Goal: Task Accomplishment & Management: Use online tool/utility

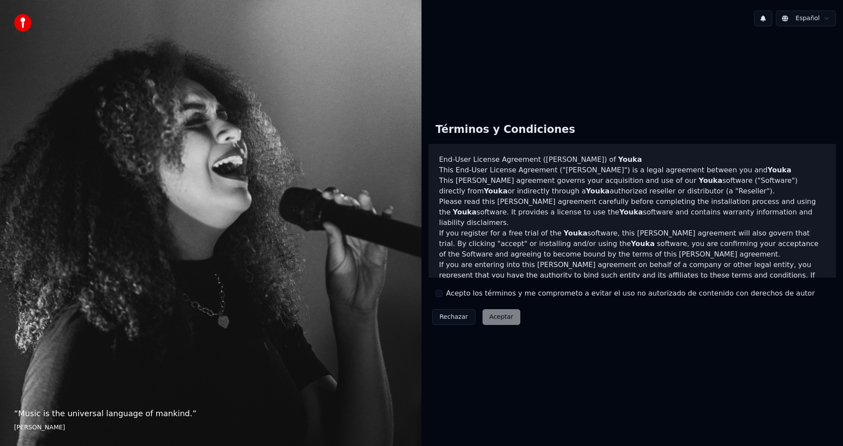
click at [445, 294] on div "Acepto los términos y me comprometo a evitar el uso no autorizado de contenido …" at bounding box center [624, 293] width 379 height 11
click at [440, 296] on button "Acepto los términos y me comprometo a evitar el uso no autorizado de contenido …" at bounding box center [438, 293] width 7 height 7
click at [499, 323] on button "Aceptar" at bounding box center [501, 317] width 38 height 16
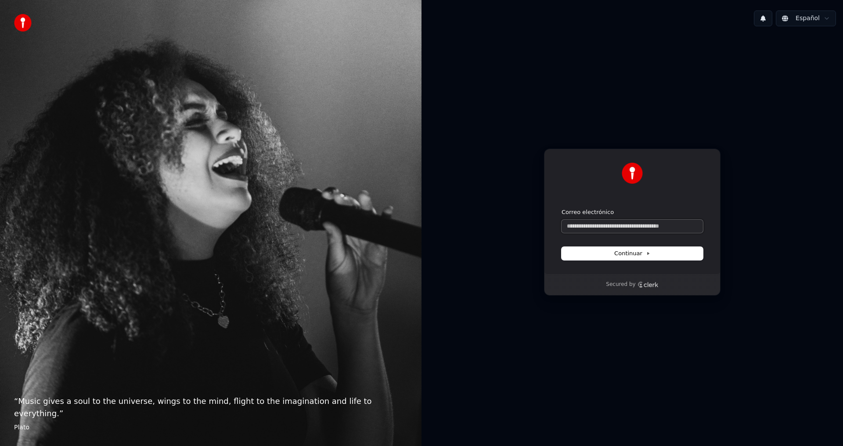
click at [614, 226] on input "Correo electrónico" at bounding box center [631, 226] width 141 height 13
paste input "**********"
click at [618, 258] on button "Continuar" at bounding box center [631, 253] width 141 height 13
type input "**********"
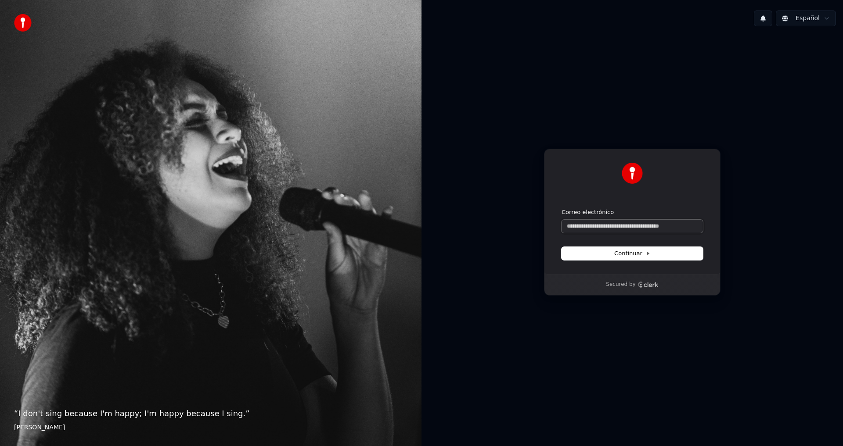
click at [606, 230] on input "Correo electrónico" at bounding box center [631, 226] width 141 height 13
paste input "**********"
click at [612, 253] on button "Continuar" at bounding box center [631, 253] width 141 height 13
type input "**********"
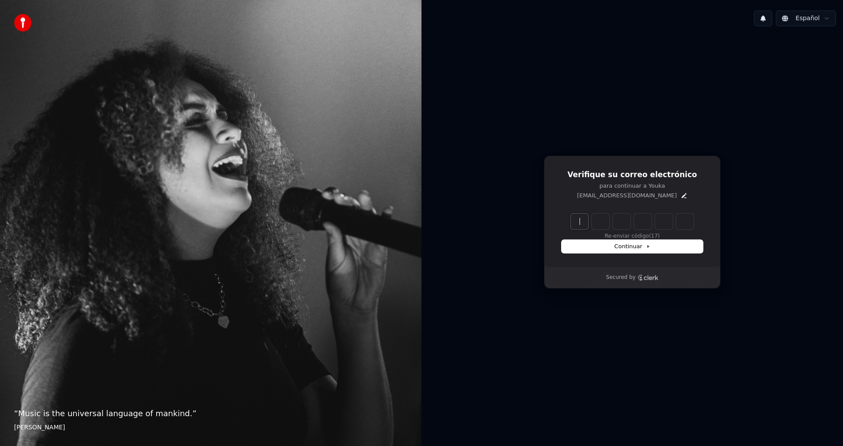
click at [579, 220] on input "Enter verification code" at bounding box center [641, 222] width 140 height 16
paste input "******"
type input "******"
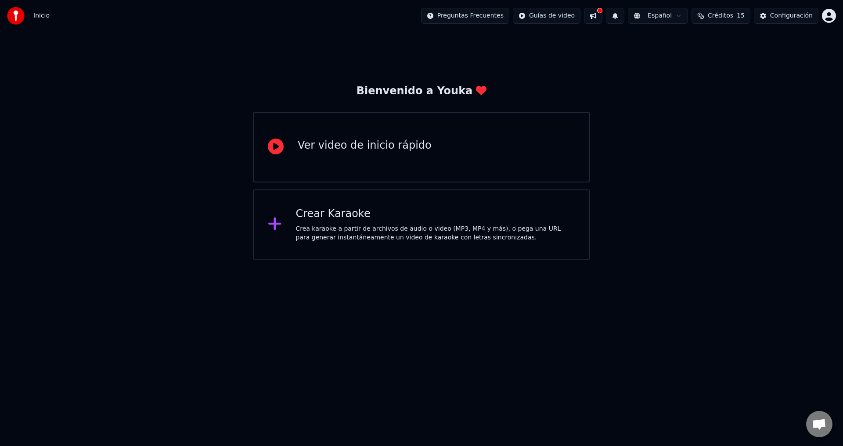
click at [392, 234] on div "Crea karaoke a partir de archivos de audio o video (MP3, MP4 y más), o pega una…" at bounding box center [436, 234] width 280 height 18
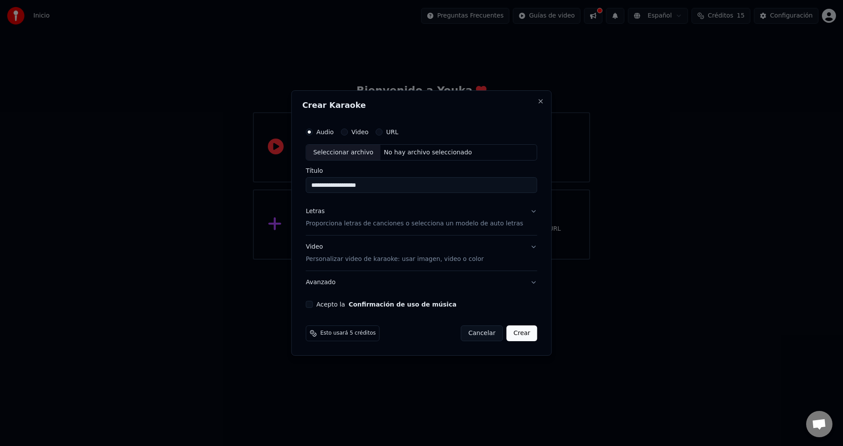
click at [350, 156] on div "Seleccionar archivo" at bounding box center [343, 153] width 74 height 16
type input "**********"
click at [457, 226] on p "Proporciona letras de canciones o selecciona un modelo de auto letras" at bounding box center [414, 224] width 217 height 9
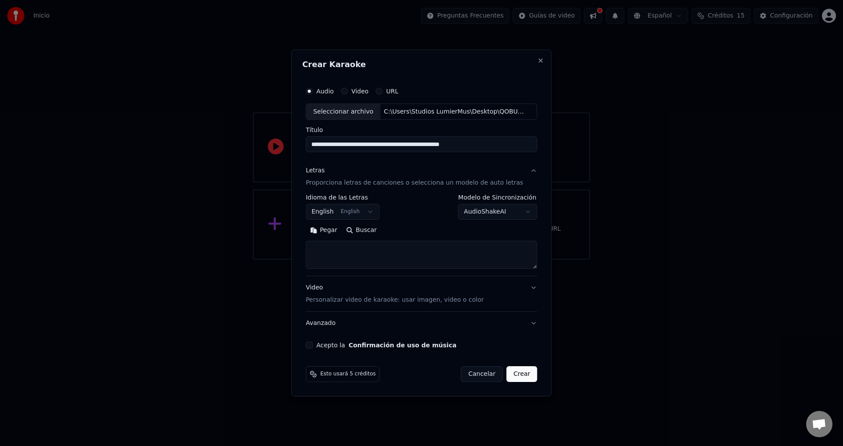
click at [429, 260] on textarea at bounding box center [421, 255] width 231 height 28
click at [335, 250] on textarea at bounding box center [421, 255] width 231 height 28
paste textarea "**********"
type textarea "**********"
click at [439, 302] on p "Personalizar video de karaoke: usar imagen, video o color" at bounding box center [395, 300] width 178 height 9
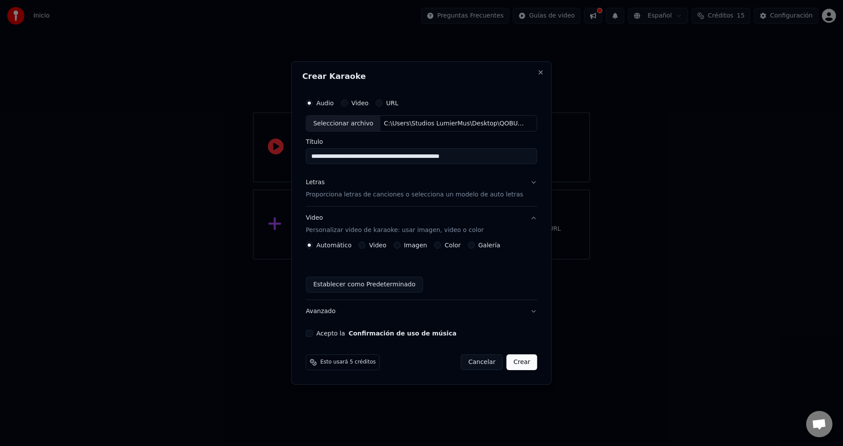
click at [405, 246] on div "Imagen" at bounding box center [410, 245] width 34 height 7
click at [400, 247] on button "Imagen" at bounding box center [396, 245] width 7 height 7
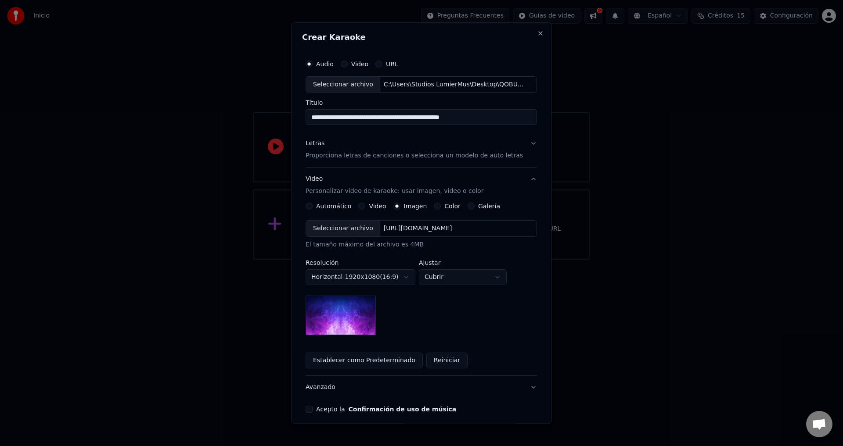
click at [339, 231] on div "Seleccionar archivo" at bounding box center [343, 229] width 74 height 16
click at [463, 260] on body "**********" at bounding box center [421, 130] width 843 height 260
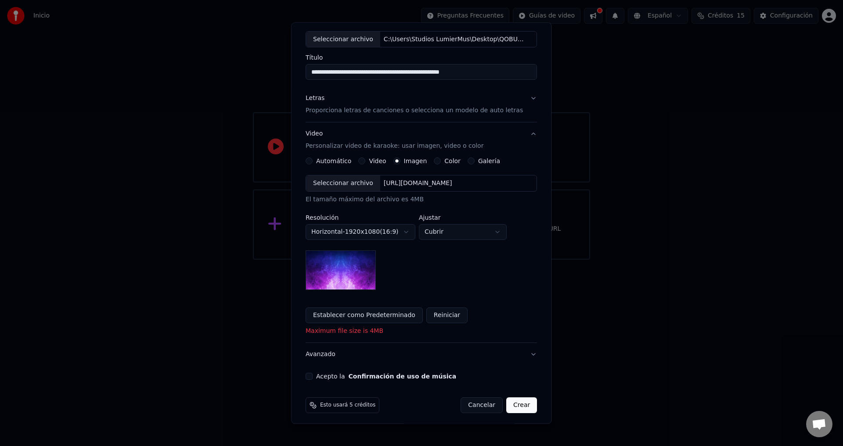
scroll to position [49, 0]
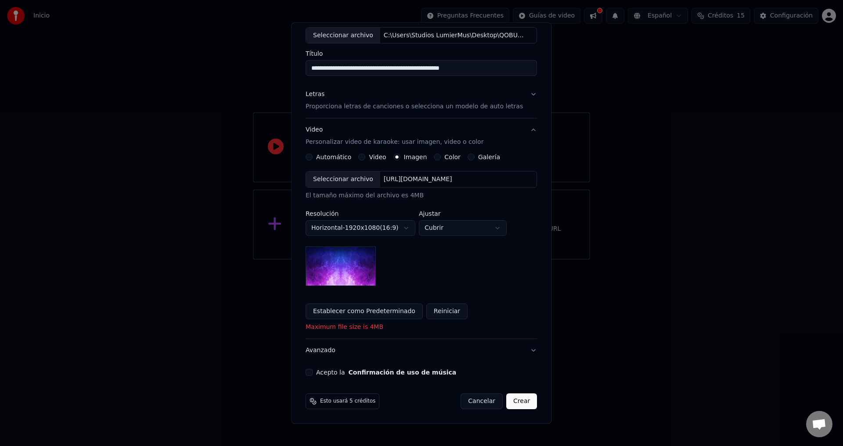
click at [337, 180] on div "Seleccionar archivo" at bounding box center [343, 180] width 74 height 16
click at [313, 372] on button "Acepto la Confirmación de uso de música" at bounding box center [309, 373] width 7 height 7
click at [511, 405] on button "Crear" at bounding box center [521, 402] width 31 height 16
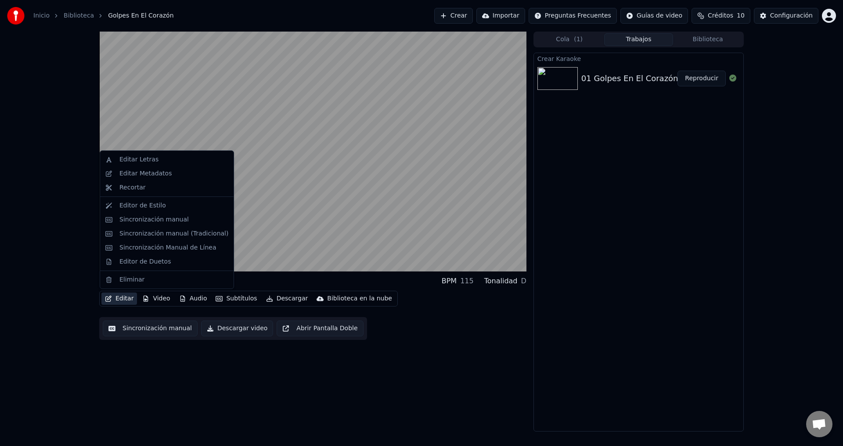
click at [118, 298] on button "Editar" at bounding box center [119, 299] width 36 height 12
click at [149, 221] on div "Sincronización manual" at bounding box center [153, 220] width 69 height 9
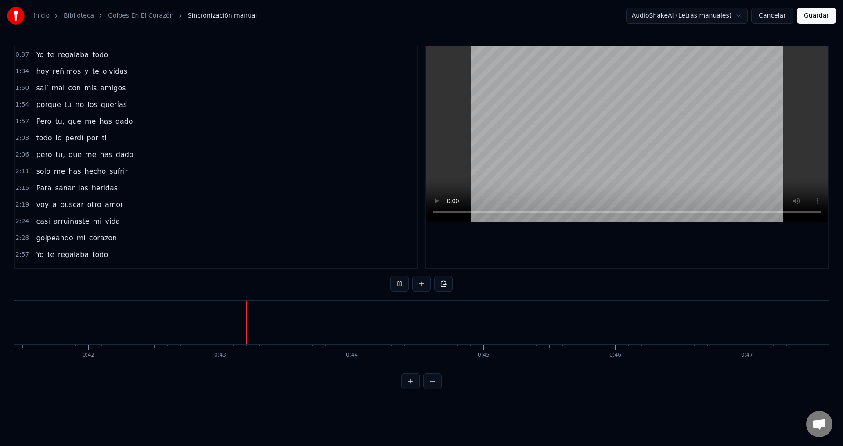
scroll to position [0, 5580]
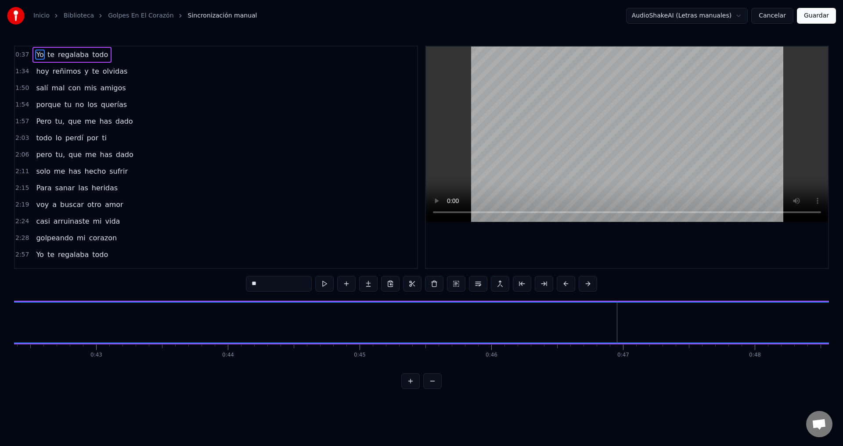
drag, startPoint x: 706, startPoint y: 324, endPoint x: 653, endPoint y: 322, distance: 53.1
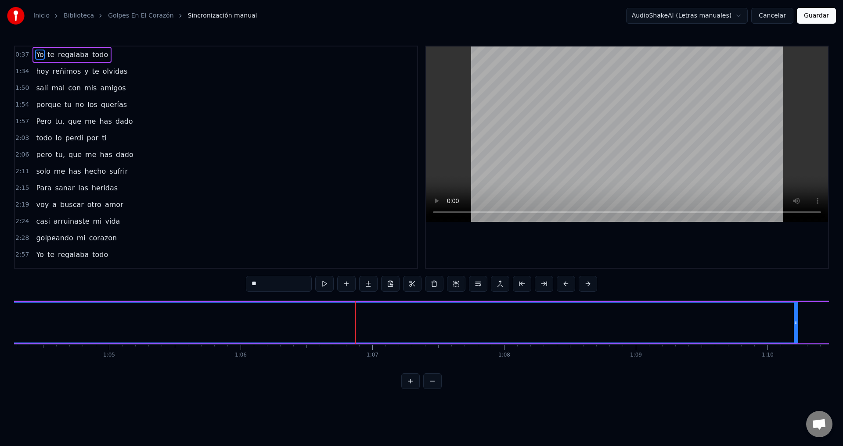
click at [36, 55] on span "Yo" at bounding box center [39, 55] width 9 height 10
click at [436, 387] on button at bounding box center [432, 382] width 18 height 16
click at [435, 389] on button at bounding box center [432, 382] width 18 height 16
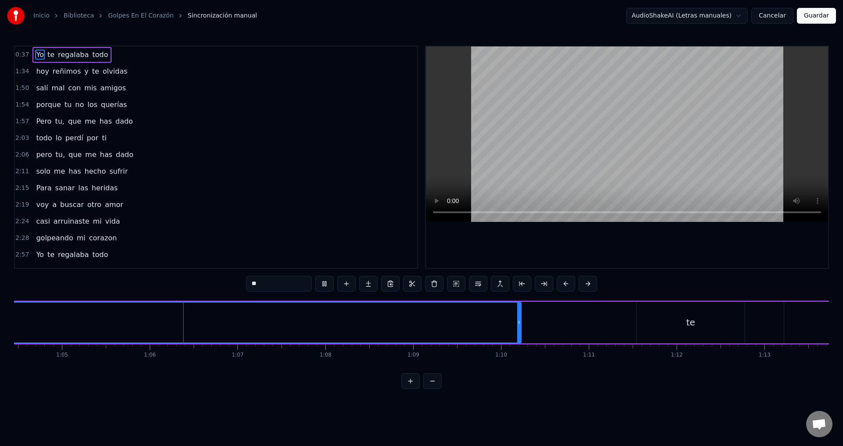
scroll to position [0, 5734]
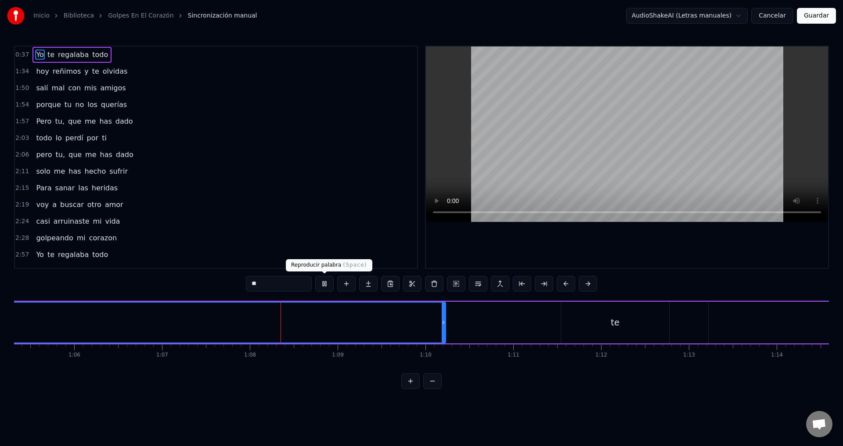
click at [321, 288] on button at bounding box center [324, 284] width 18 height 16
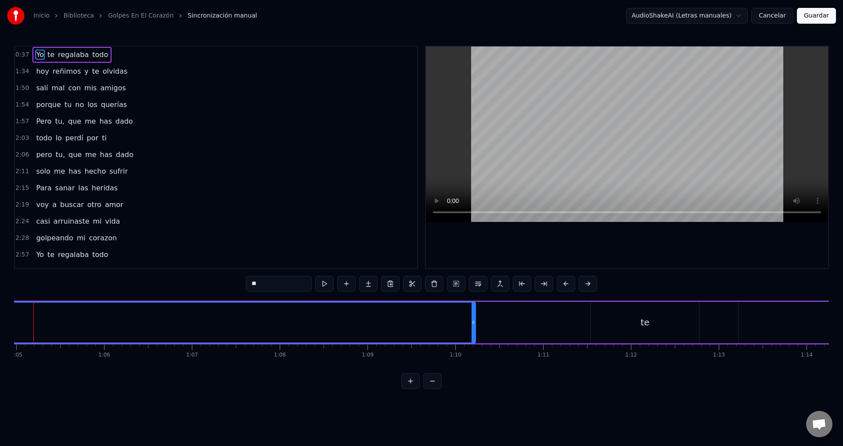
scroll to position [0, 5679]
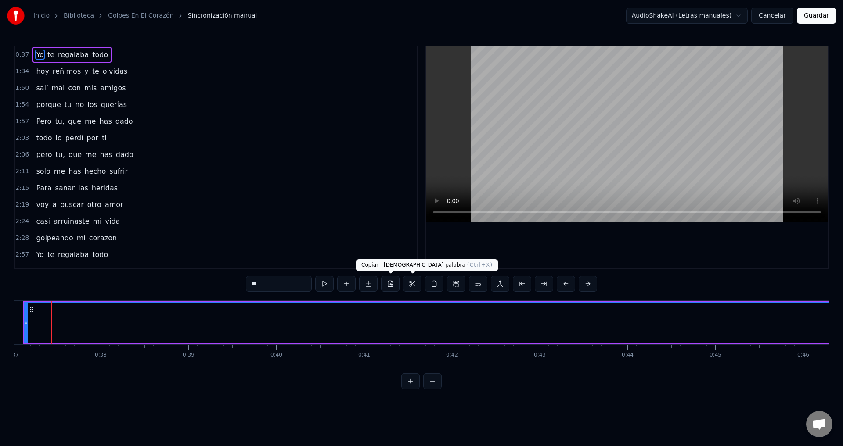
scroll to position [0, 3243]
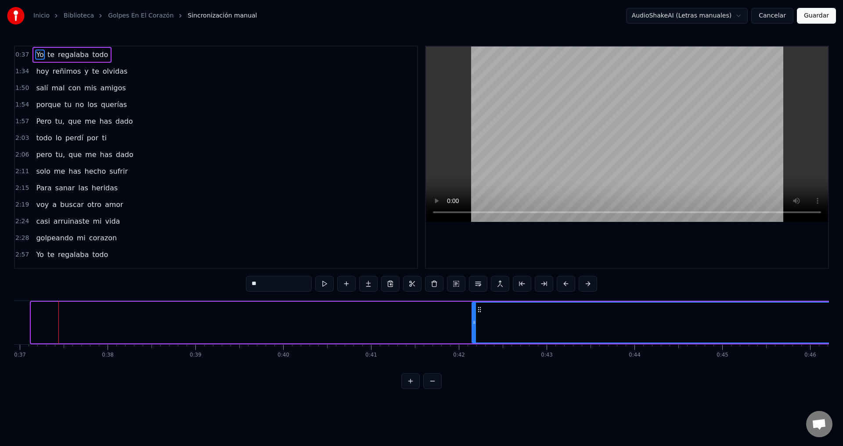
drag, startPoint x: 33, startPoint y: 328, endPoint x: 491, endPoint y: 319, distance: 457.9
click at [476, 319] on div at bounding box center [474, 323] width 4 height 40
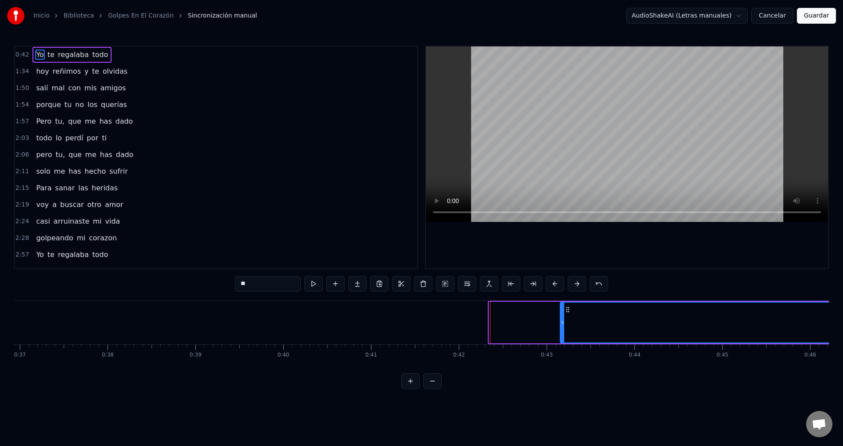
drag, startPoint x: 491, startPoint y: 328, endPoint x: 562, endPoint y: 331, distance: 71.1
click at [562, 331] on div at bounding box center [563, 323] width 4 height 40
click at [313, 286] on button at bounding box center [313, 284] width 18 height 16
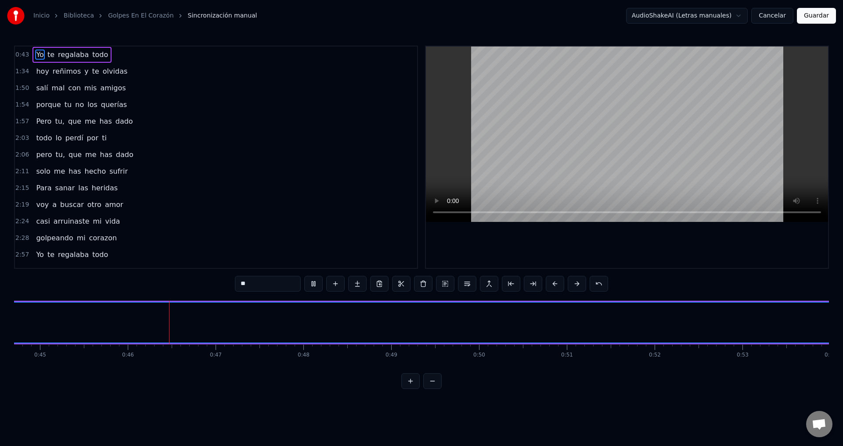
scroll to position [0, 3974]
click at [720, 15] on html "Inicio Biblioteca Golpes En El Corazón Sincronización manual AudioShakeAI (Letr…" at bounding box center [421, 201] width 843 height 403
drag, startPoint x: 138, startPoint y: 300, endPoint x: 205, endPoint y: 300, distance: 67.2
click at [173, 301] on div "0:[DEMOGRAPHIC_DATA] te regalaba todo 1:34 [DATE] reñimos y te olvidas 1:50 sal…" at bounding box center [421, 218] width 815 height 344
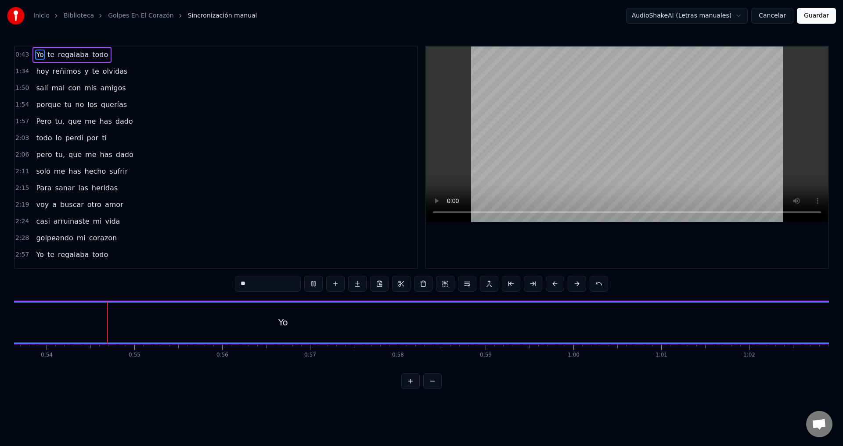
scroll to position [0, 4711]
click at [255, 304] on div "Yo" at bounding box center [280, 323] width 2376 height 40
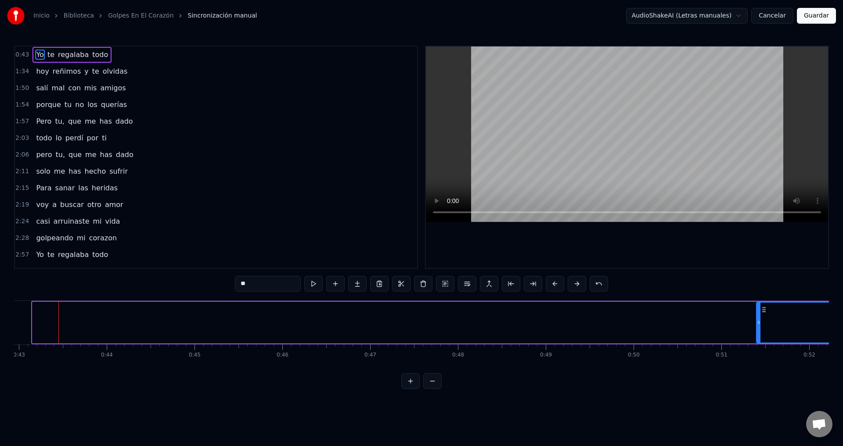
drag, startPoint x: 35, startPoint y: 324, endPoint x: 737, endPoint y: 342, distance: 702.1
click at [757, 342] on div at bounding box center [759, 323] width 4 height 40
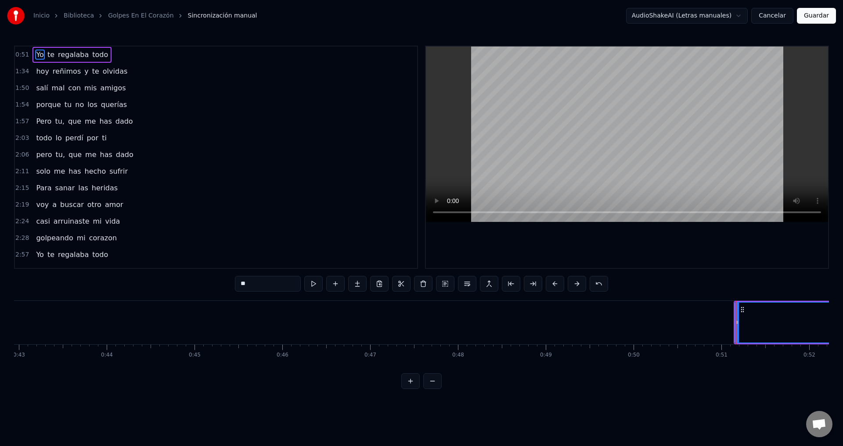
click at [736, 329] on div at bounding box center [736, 322] width 0 height 43
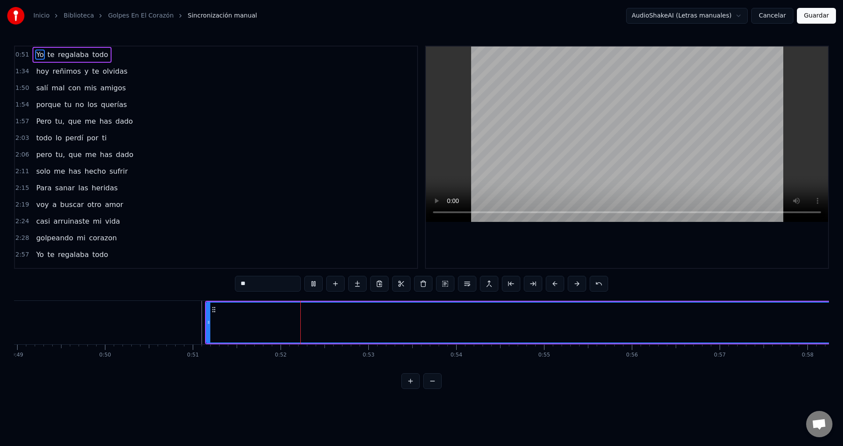
drag, startPoint x: 737, startPoint y: 324, endPoint x: 670, endPoint y: 325, distance: 67.2
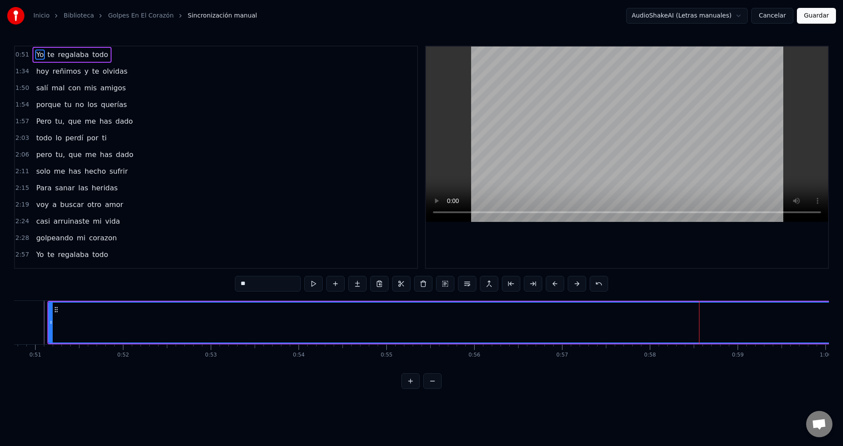
scroll to position [0, 4508]
click at [448, 316] on div "Yo" at bounding box center [834, 323] width 1674 height 40
click at [784, 15] on button "Cancelar" at bounding box center [772, 16] width 42 height 16
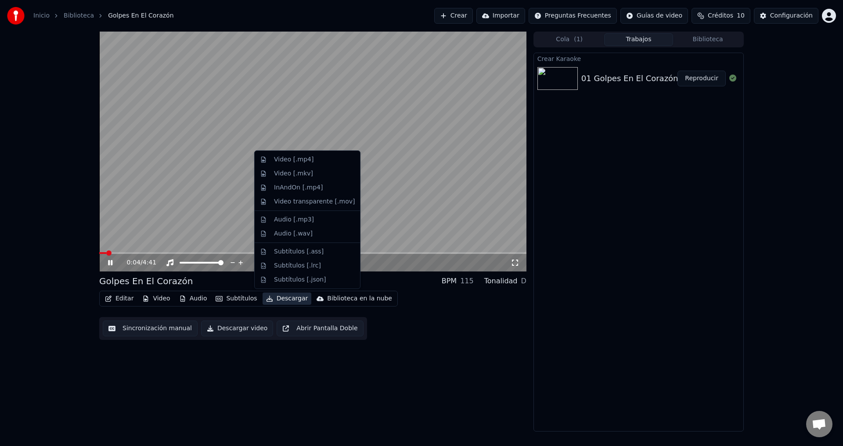
click at [280, 298] on button "Descargar" at bounding box center [286, 299] width 49 height 12
click at [312, 158] on div "Video [.mp4]" at bounding box center [314, 159] width 81 height 9
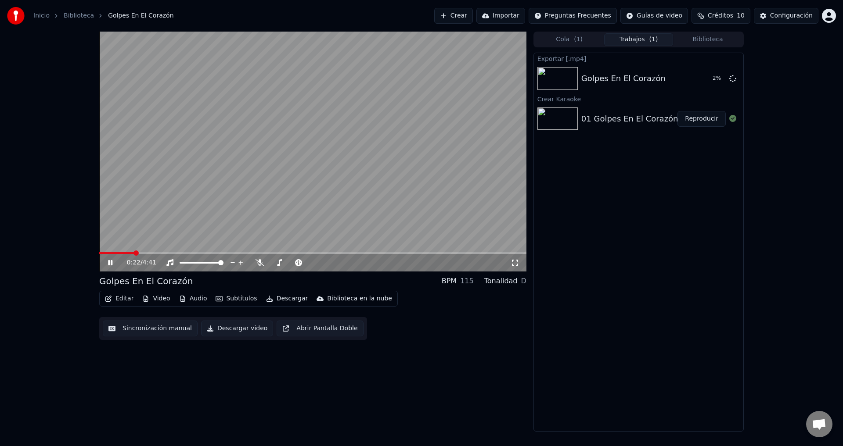
click at [118, 262] on icon at bounding box center [116, 262] width 21 height 7
click at [704, 80] on button "Mostrar" at bounding box center [706, 79] width 39 height 16
click at [110, 267] on div "0:22 / 4:41" at bounding box center [313, 263] width 420 height 9
click at [110, 259] on icon at bounding box center [116, 262] width 21 height 7
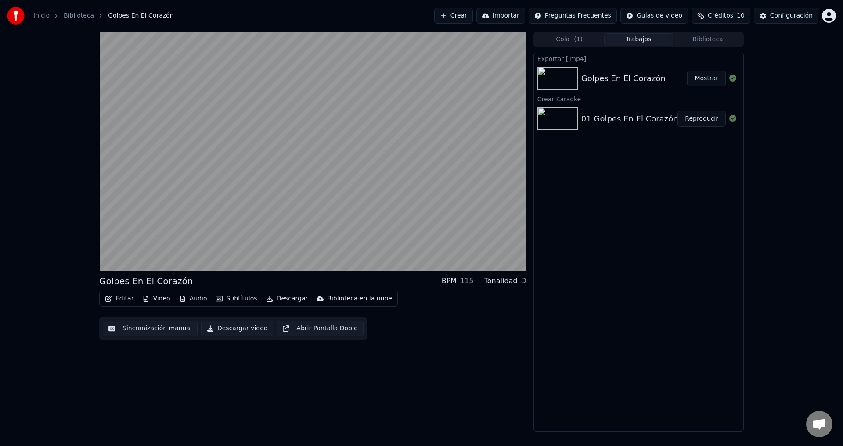
click at [143, 329] on button "Sincronización manual" at bounding box center [150, 329] width 95 height 16
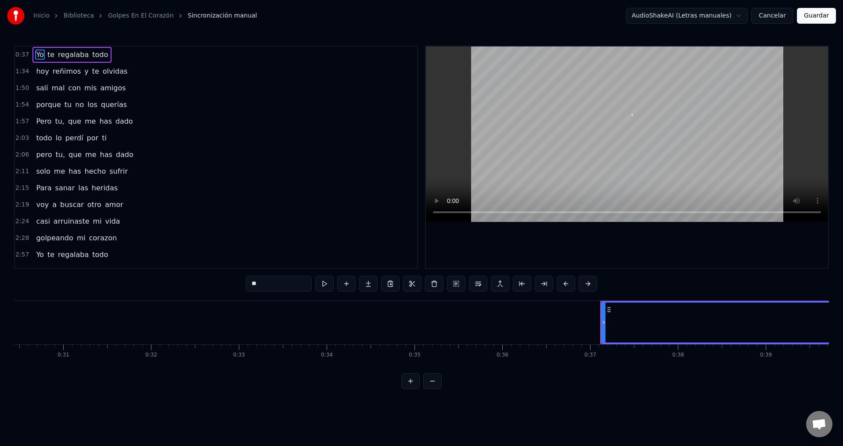
scroll to position [0, 3214]
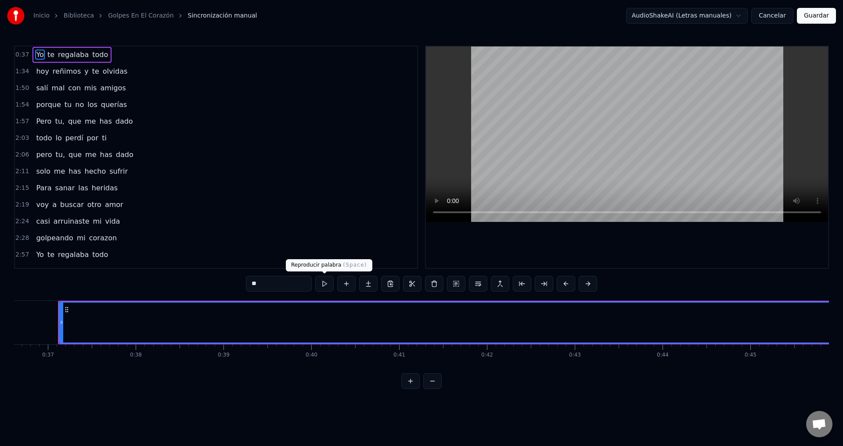
click at [326, 289] on button at bounding box center [324, 284] width 18 height 16
drag, startPoint x: 554, startPoint y: 324, endPoint x: 388, endPoint y: 327, distance: 166.8
drag, startPoint x: 738, startPoint y: 319, endPoint x: 585, endPoint y: 324, distance: 152.8
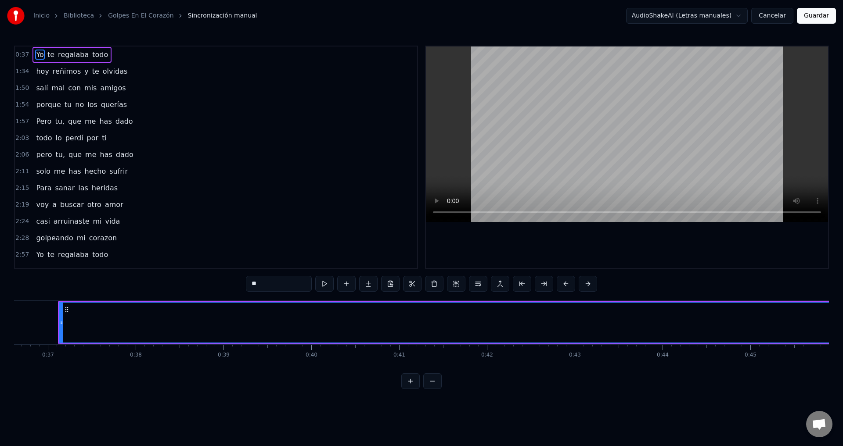
click at [540, 285] on button at bounding box center [544, 284] width 18 height 16
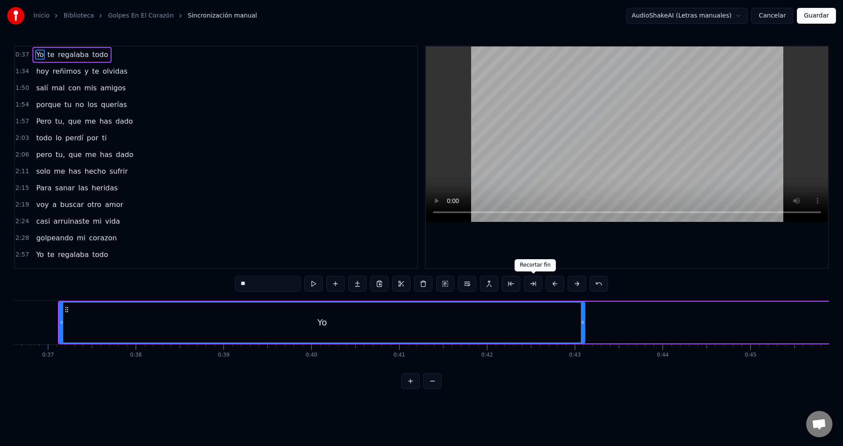
click at [533, 284] on button at bounding box center [533, 284] width 18 height 16
click at [512, 285] on button at bounding box center [511, 284] width 18 height 16
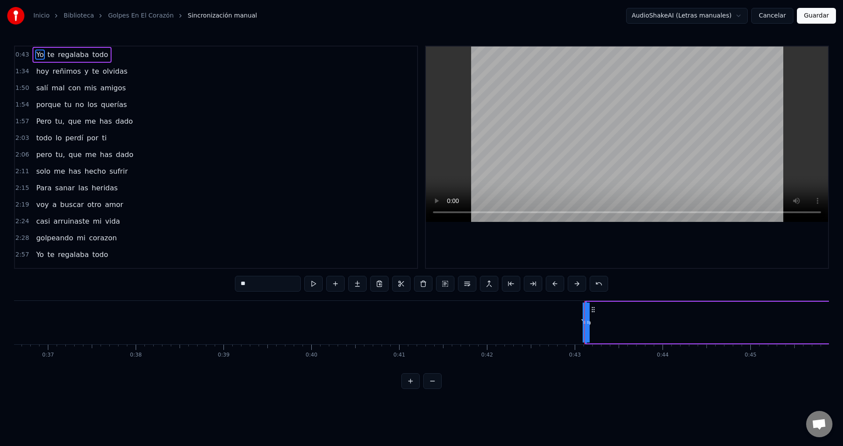
click at [512, 285] on button at bounding box center [511, 284] width 18 height 16
drag, startPoint x: 586, startPoint y: 319, endPoint x: 719, endPoint y: 328, distance: 132.9
drag, startPoint x: 585, startPoint y: 324, endPoint x: 597, endPoint y: 325, distance: 11.9
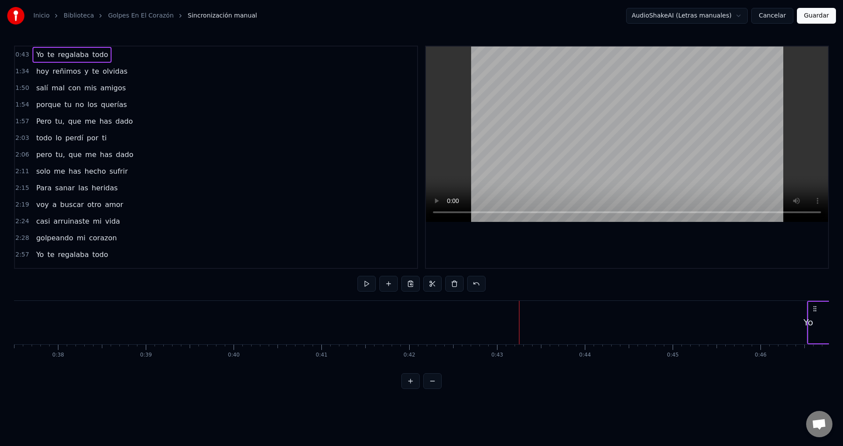
drag, startPoint x: 590, startPoint y: 309, endPoint x: 802, endPoint y: 320, distance: 212.3
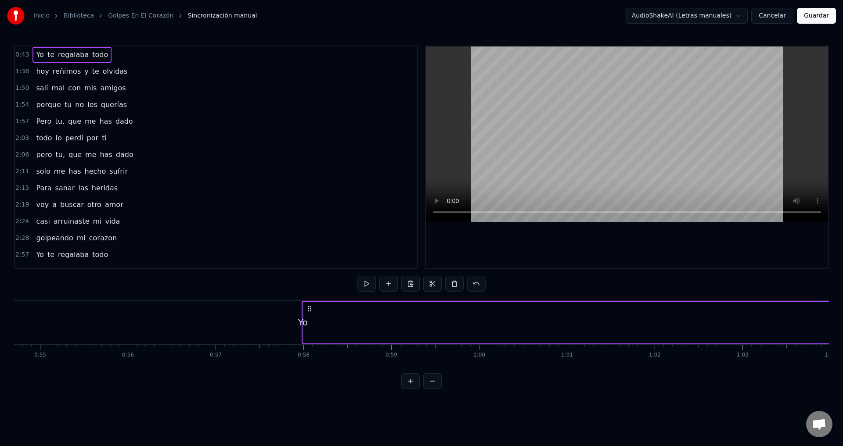
drag, startPoint x: 467, startPoint y: 308, endPoint x: 307, endPoint y: 312, distance: 159.4
click at [307, 312] on icon at bounding box center [309, 309] width 7 height 7
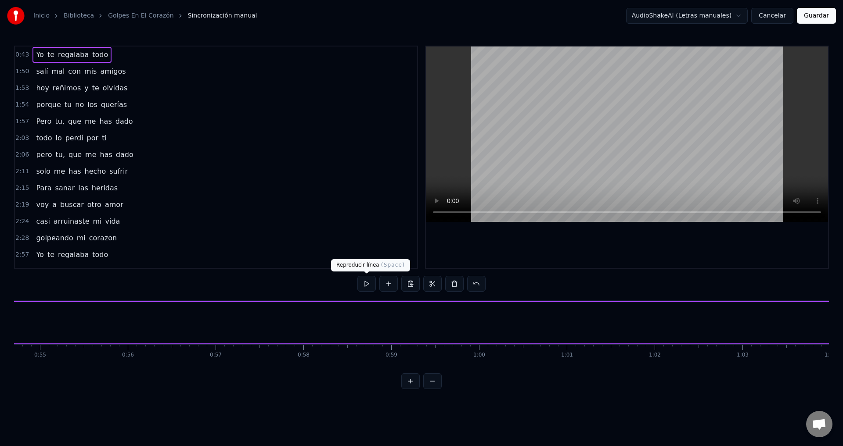
click at [364, 282] on button at bounding box center [366, 284] width 18 height 16
click at [21, 57] on span "0:43" at bounding box center [22, 54] width 14 height 9
click at [22, 55] on span "0:43" at bounding box center [22, 54] width 14 height 9
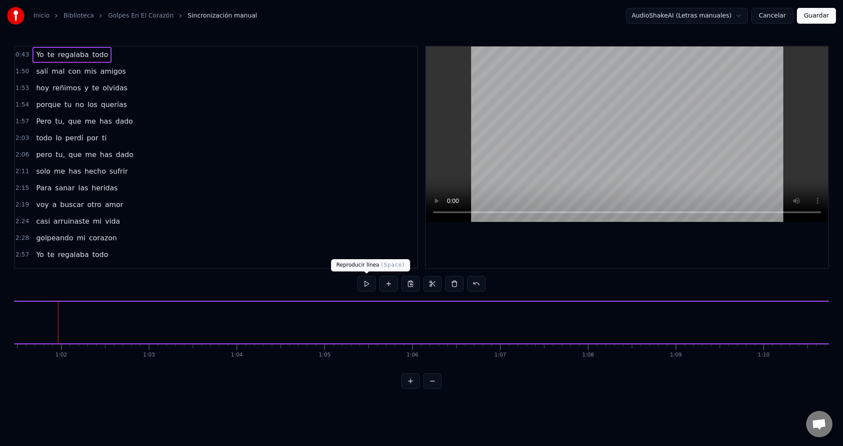
click at [367, 291] on button at bounding box center [366, 284] width 18 height 16
click at [367, 285] on button at bounding box center [366, 284] width 18 height 16
click at [518, 324] on div "Yo te regalaba todo" at bounding box center [652, 322] width 4443 height 43
drag, startPoint x: 609, startPoint y: 319, endPoint x: 524, endPoint y: 322, distance: 84.8
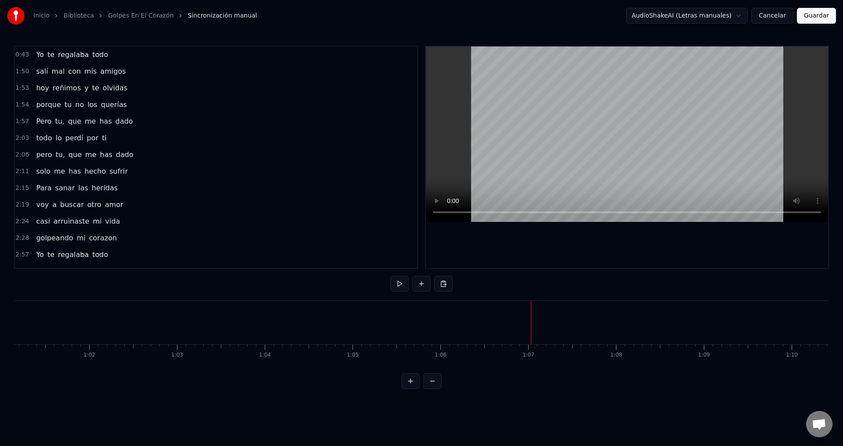
click at [519, 319] on div "Yo te regalaba todo" at bounding box center [652, 322] width 4443 height 43
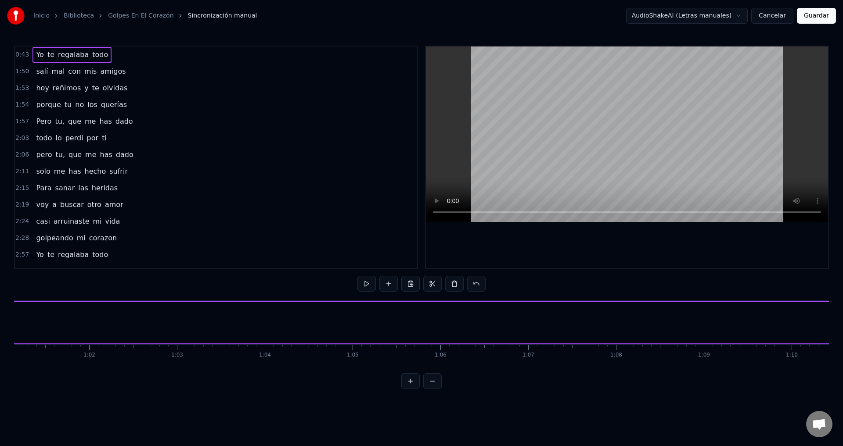
drag, startPoint x: 531, startPoint y: 321, endPoint x: 521, endPoint y: 322, distance: 10.1
click at [521, 322] on div "Yo te regalaba todo" at bounding box center [652, 322] width 4443 height 43
click at [17, 56] on span "0:43" at bounding box center [22, 54] width 14 height 9
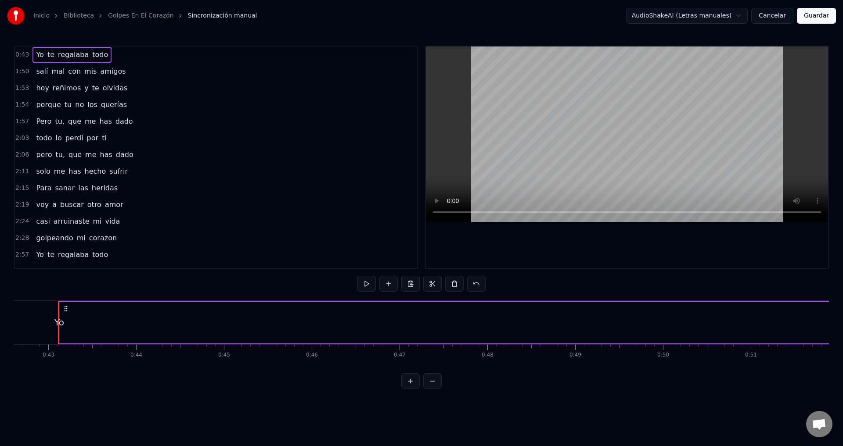
click at [21, 57] on span "0:43" at bounding box center [22, 54] width 14 height 9
click at [22, 52] on html "Inicio Biblioteca Golpes En El Corazón Sincronización manual AudioShakeAI (Letr…" at bounding box center [421, 201] width 843 height 403
click at [20, 52] on html "Inicio Biblioteca Golpes En El Corazón Sincronización manual AudioShakeAI (Letr…" at bounding box center [421, 201] width 843 height 403
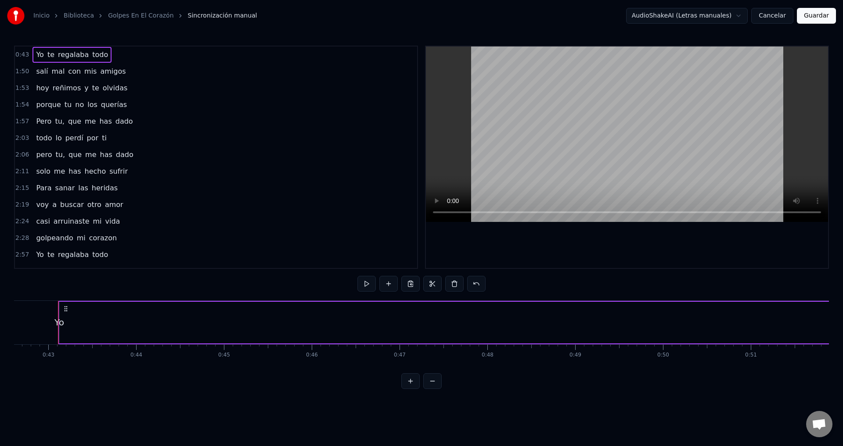
click at [66, 306] on icon at bounding box center [65, 309] width 7 height 7
click at [66, 309] on icon at bounding box center [65, 309] width 7 height 7
click at [66, 309] on html "Inicio Biblioteca Golpes En El Corazón Sincronización manual AudioShakeAI (Letr…" at bounding box center [421, 201] width 843 height 403
click at [58, 326] on div "Yo" at bounding box center [59, 322] width 10 height 13
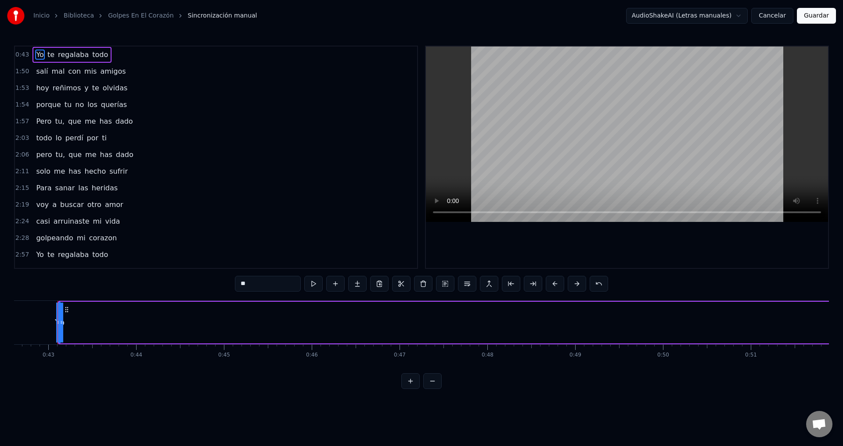
scroll to position [0, 3740]
click at [23, 54] on span "0:43" at bounding box center [22, 54] width 14 height 9
click at [62, 319] on div "Yo" at bounding box center [60, 322] width 10 height 13
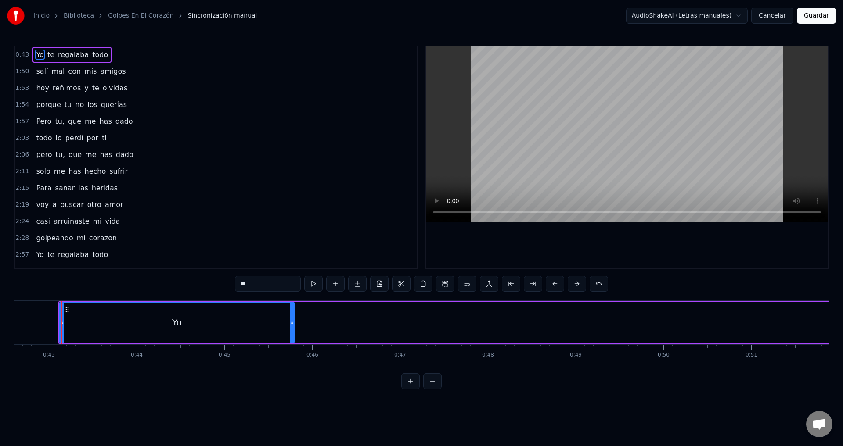
drag, startPoint x: 58, startPoint y: 316, endPoint x: 295, endPoint y: 335, distance: 237.0
click at [295, 335] on div "Yo" at bounding box center [176, 323] width 235 height 42
drag, startPoint x: 62, startPoint y: 328, endPoint x: 86, endPoint y: 327, distance: 24.2
click at [83, 327] on div at bounding box center [81, 323] width 4 height 40
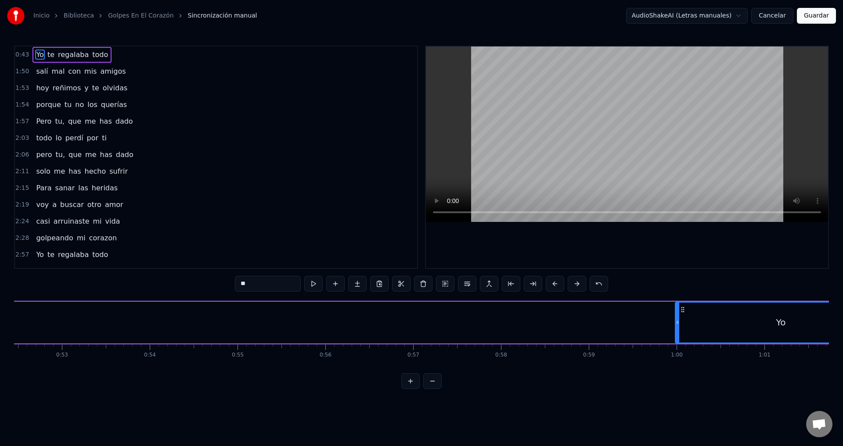
scroll to position [0, 4608]
drag, startPoint x: 91, startPoint y: 308, endPoint x: 667, endPoint y: 329, distance: 576.7
click at [667, 329] on div "Yo" at bounding box center [766, 323] width 210 height 40
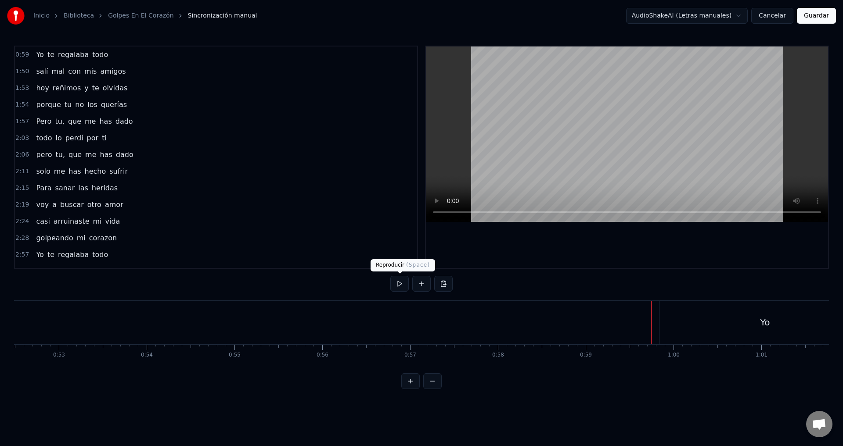
click at [400, 288] on button at bounding box center [399, 284] width 18 height 16
drag, startPoint x: 663, startPoint y: 328, endPoint x: 685, endPoint y: 328, distance: 21.5
click at [687, 331] on div "Yo" at bounding box center [764, 322] width 211 height 43
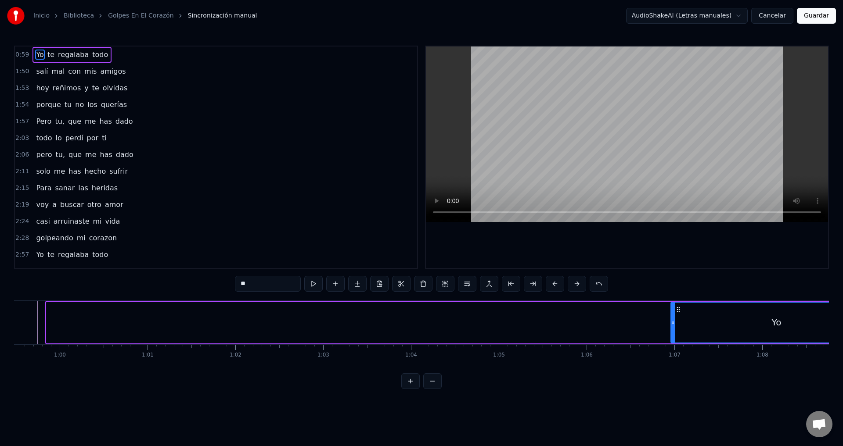
scroll to position [0, 5222]
drag, startPoint x: 665, startPoint y: 311, endPoint x: 666, endPoint y: 321, distance: 10.5
click at [666, 321] on div "Yo" at bounding box center [766, 323] width 210 height 40
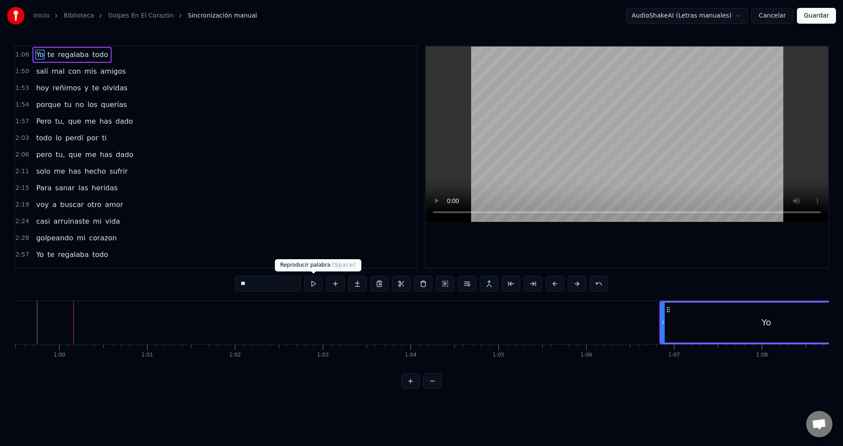
click at [316, 286] on button at bounding box center [313, 284] width 18 height 16
click at [431, 388] on button at bounding box center [432, 382] width 18 height 16
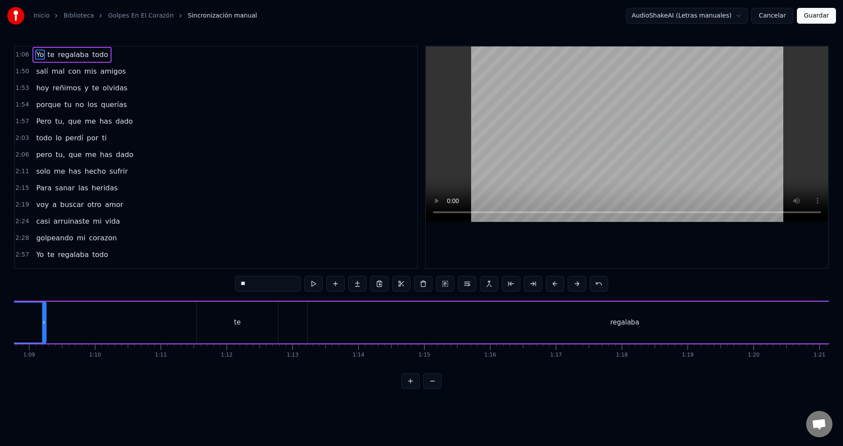
scroll to position [0, 4448]
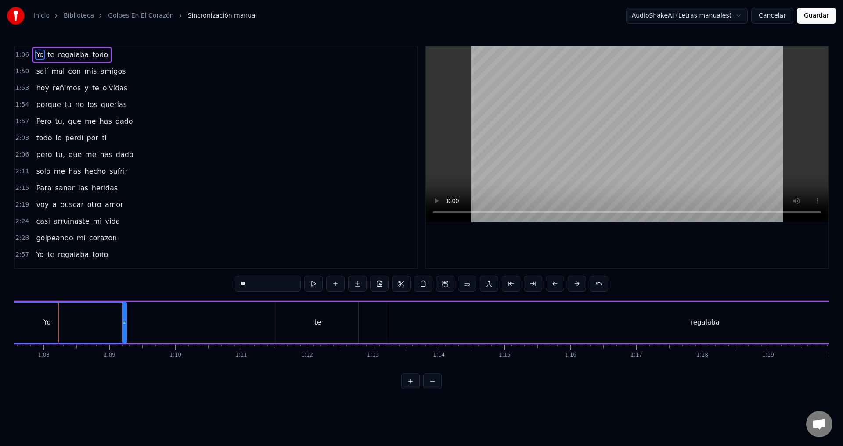
click at [431, 388] on button at bounding box center [432, 382] width 18 height 16
drag, startPoint x: 102, startPoint y: 324, endPoint x: 40, endPoint y: 329, distance: 62.2
click at [43, 329] on div at bounding box center [45, 323] width 4 height 40
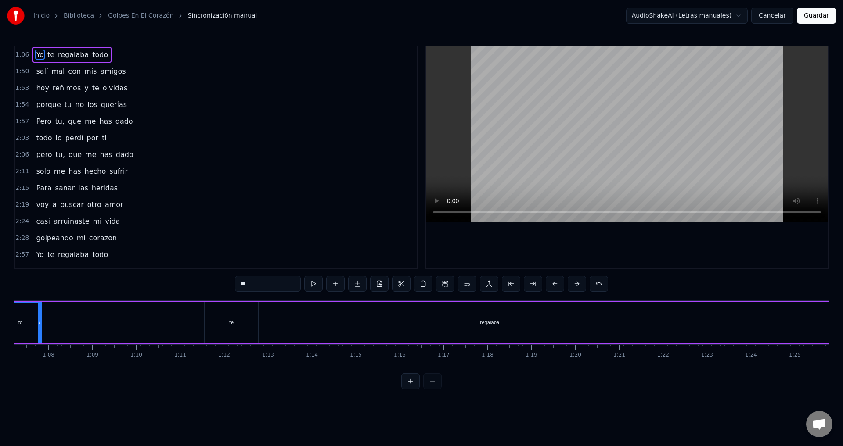
scroll to position [0, 2932]
drag, startPoint x: 59, startPoint y: 325, endPoint x: 37, endPoint y: 332, distance: 23.0
click at [37, 332] on div at bounding box center [36, 323] width 4 height 40
drag, startPoint x: 531, startPoint y: 331, endPoint x: 338, endPoint y: 319, distance: 193.0
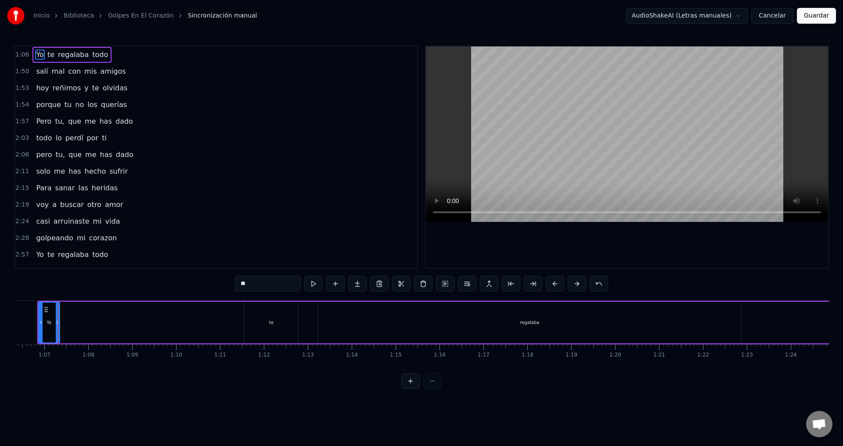
click at [376, 327] on div "regalaba" at bounding box center [529, 323] width 422 height 42
type input "********"
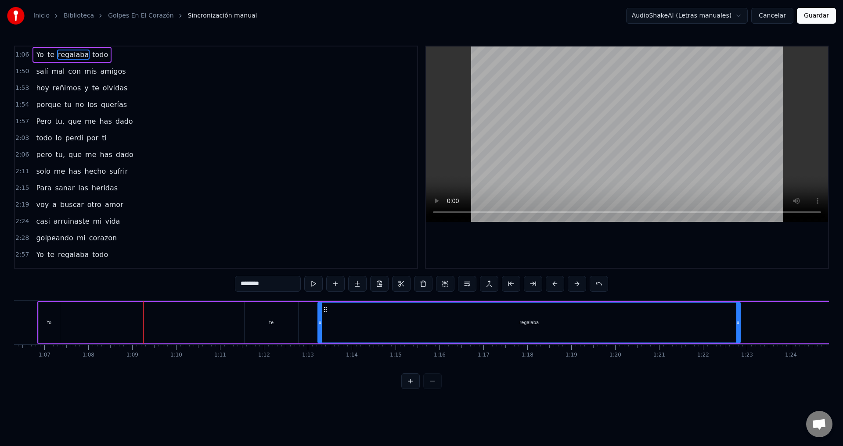
click at [324, 307] on circle at bounding box center [324, 307] width 0 height 0
drag, startPoint x: 248, startPoint y: 307, endPoint x: 235, endPoint y: 308, distance: 12.4
click at [233, 308] on div "Yo te regalaba todo" at bounding box center [627, 322] width 1181 height 43
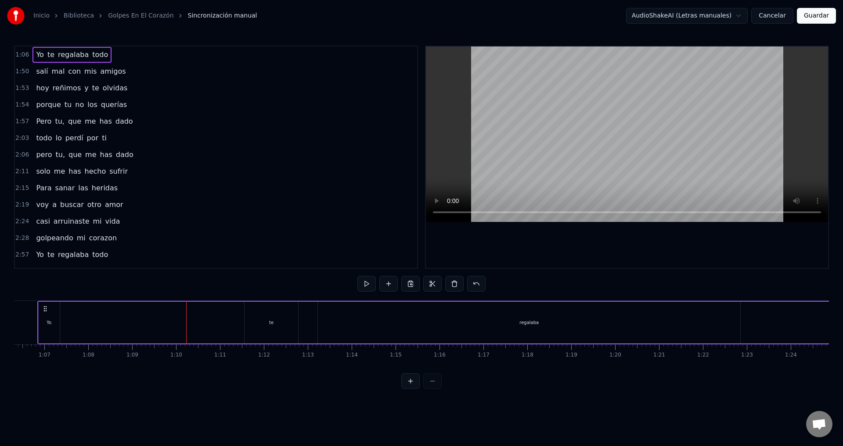
drag, startPoint x: 248, startPoint y: 306, endPoint x: 241, endPoint y: 307, distance: 7.1
click at [241, 307] on div "Yo te regalaba todo" at bounding box center [627, 322] width 1181 height 43
click at [271, 315] on div "te" at bounding box center [271, 323] width 54 height 42
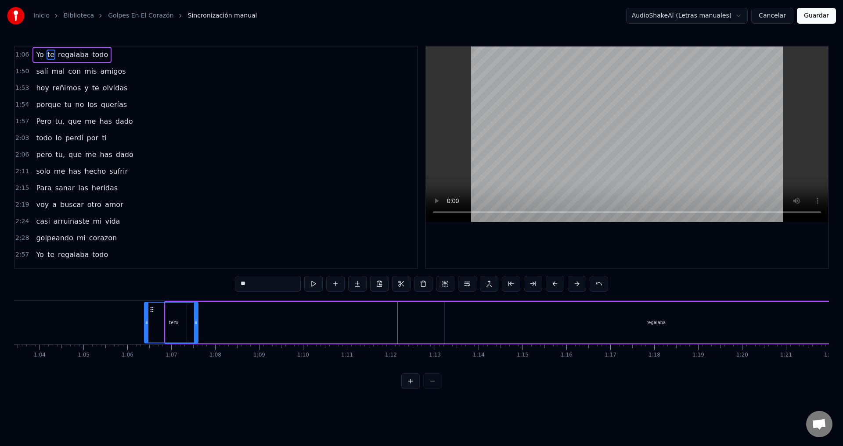
scroll to position [0, 2781]
drag, startPoint x: 251, startPoint y: 309, endPoint x: 195, endPoint y: 311, distance: 56.2
click at [195, 311] on icon at bounding box center [195, 309] width 7 height 7
drag, startPoint x: 241, startPoint y: 322, endPoint x: 212, endPoint y: 331, distance: 29.4
click at [212, 331] on div at bounding box center [212, 323] width 4 height 40
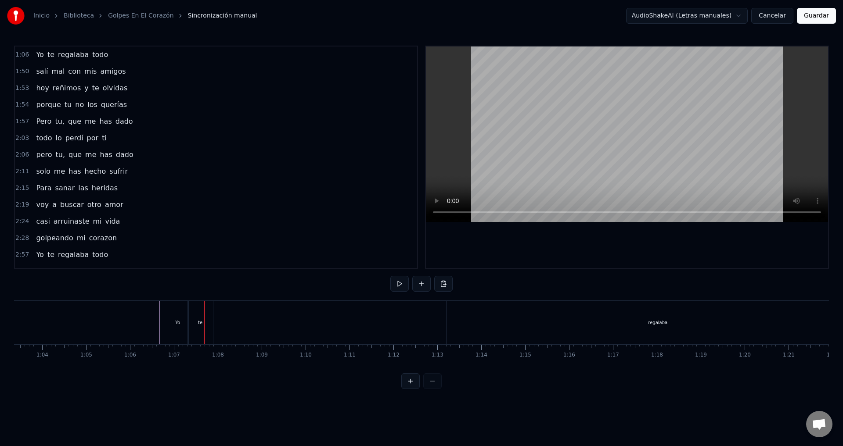
drag, startPoint x: 210, startPoint y: 325, endPoint x: 205, endPoint y: 325, distance: 5.3
click at [189, 306] on div "te" at bounding box center [199, 322] width 25 height 43
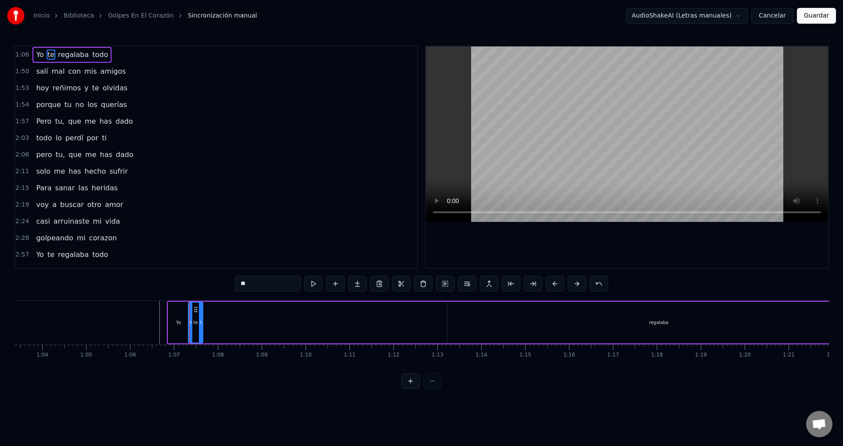
drag, startPoint x: 212, startPoint y: 318, endPoint x: 201, endPoint y: 319, distance: 11.0
click at [201, 319] on div at bounding box center [201, 323] width 4 height 40
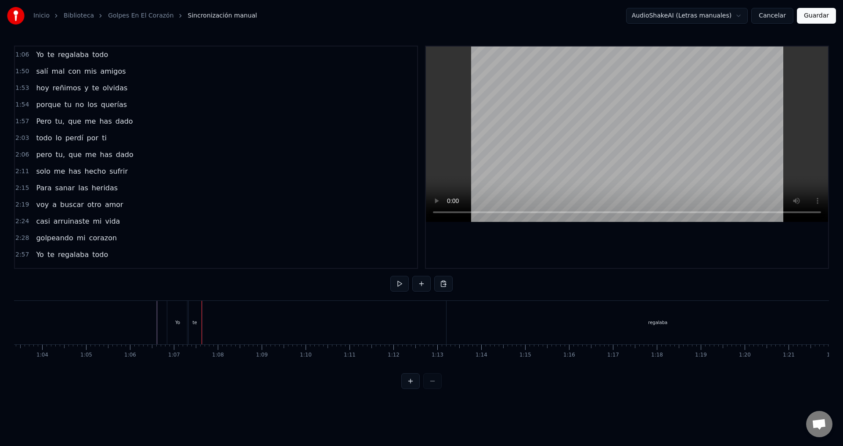
drag, startPoint x: 695, startPoint y: 320, endPoint x: 461, endPoint y: 317, distance: 234.4
click at [549, 324] on div "regalaba" at bounding box center [657, 322] width 422 height 43
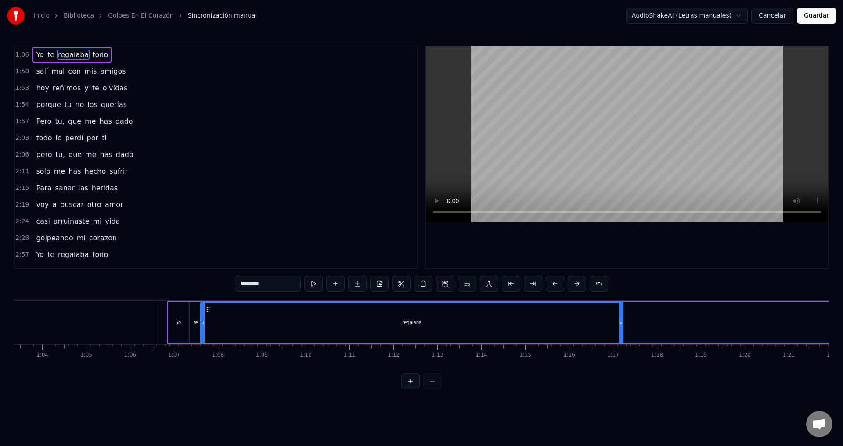
drag, startPoint x: 454, startPoint y: 308, endPoint x: 208, endPoint y: 324, distance: 247.2
click at [208, 324] on div "regalaba" at bounding box center [411, 323] width 421 height 40
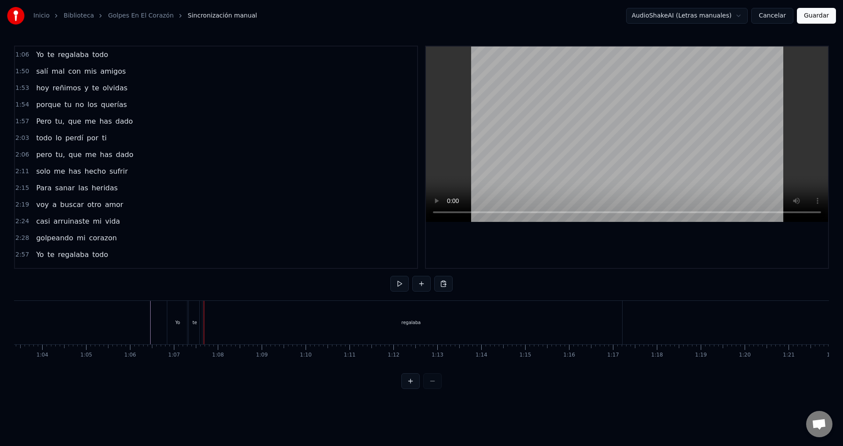
click at [180, 326] on div "Yo" at bounding box center [178, 322] width 22 height 43
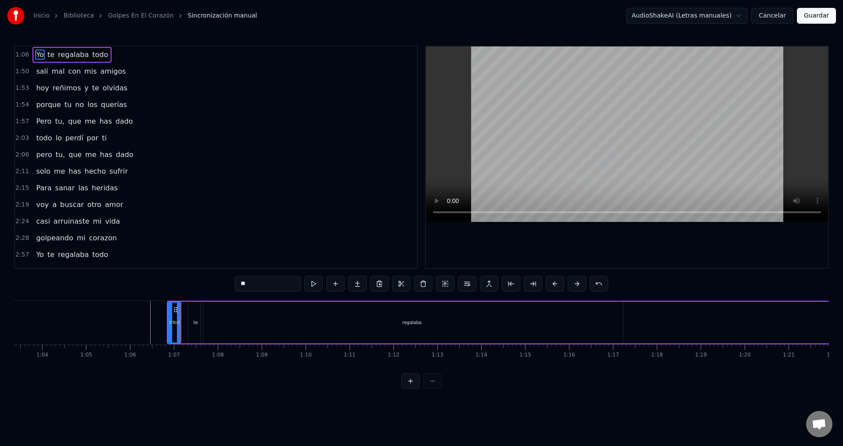
drag, startPoint x: 188, startPoint y: 321, endPoint x: 180, endPoint y: 322, distance: 8.4
click at [180, 322] on icon at bounding box center [179, 322] width 4 height 7
drag, startPoint x: 191, startPoint y: 322, endPoint x: 186, endPoint y: 324, distance: 5.1
click at [184, 324] on div "Yo te regalaba todo" at bounding box center [757, 322] width 1181 height 43
drag, startPoint x: 194, startPoint y: 322, endPoint x: 185, endPoint y: 324, distance: 9.4
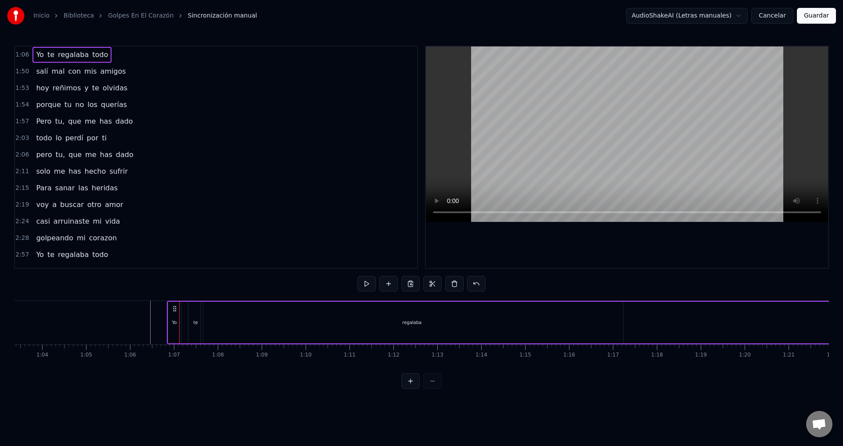
click at [185, 324] on div "Yo te regalaba todo" at bounding box center [757, 322] width 1181 height 43
drag, startPoint x: 191, startPoint y: 306, endPoint x: 186, endPoint y: 306, distance: 4.8
click at [185, 306] on div "Yo te regalaba todo" at bounding box center [757, 322] width 1181 height 43
click at [185, 305] on div "Yo te regalaba todo" at bounding box center [757, 322] width 1181 height 43
click at [195, 308] on div "te" at bounding box center [195, 323] width 14 height 42
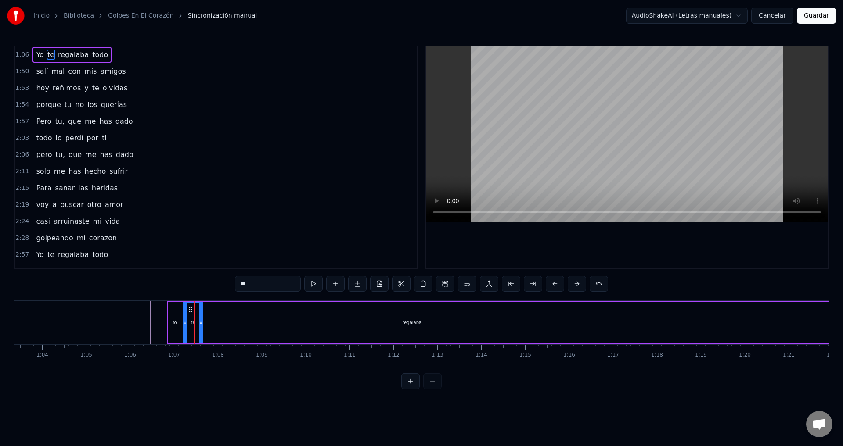
drag, startPoint x: 191, startPoint y: 313, endPoint x: 186, endPoint y: 313, distance: 5.3
click at [186, 313] on div at bounding box center [185, 323] width 4 height 40
drag, startPoint x: 201, startPoint y: 312, endPoint x: 195, endPoint y: 313, distance: 5.4
click at [194, 313] on div at bounding box center [195, 323] width 4 height 40
drag, startPoint x: 244, startPoint y: 320, endPoint x: 235, endPoint y: 320, distance: 9.2
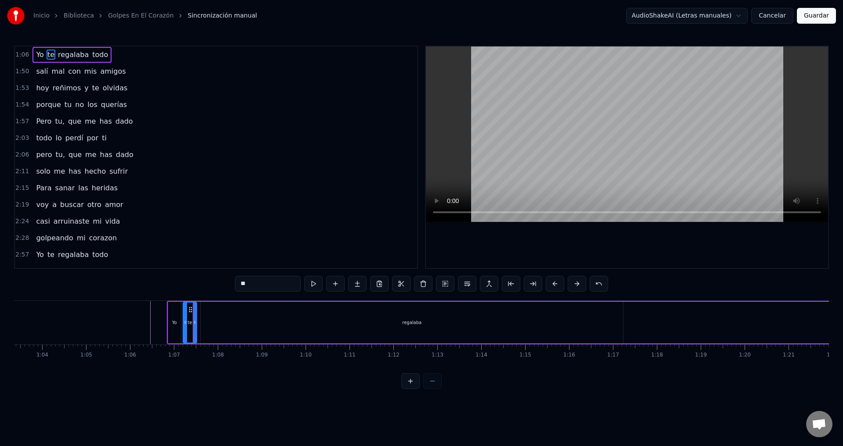
click at [235, 320] on div "regalaba" at bounding box center [412, 323] width 422 height 42
type input "********"
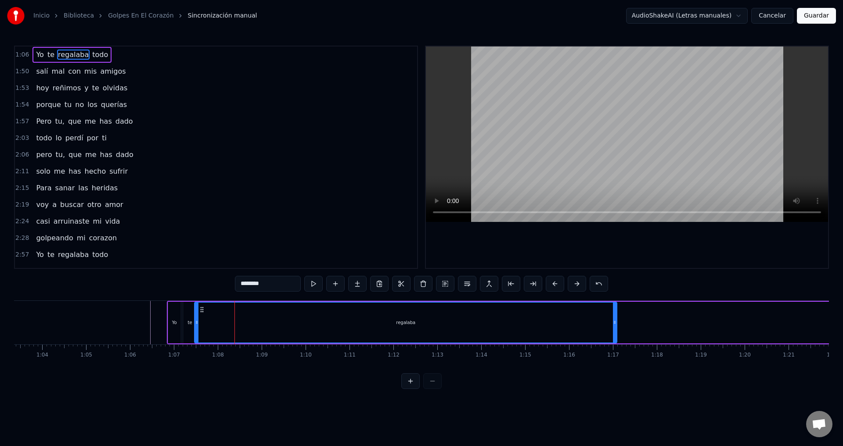
drag, startPoint x: 208, startPoint y: 308, endPoint x: 202, endPoint y: 308, distance: 6.1
click at [202, 308] on icon at bounding box center [201, 309] width 7 height 7
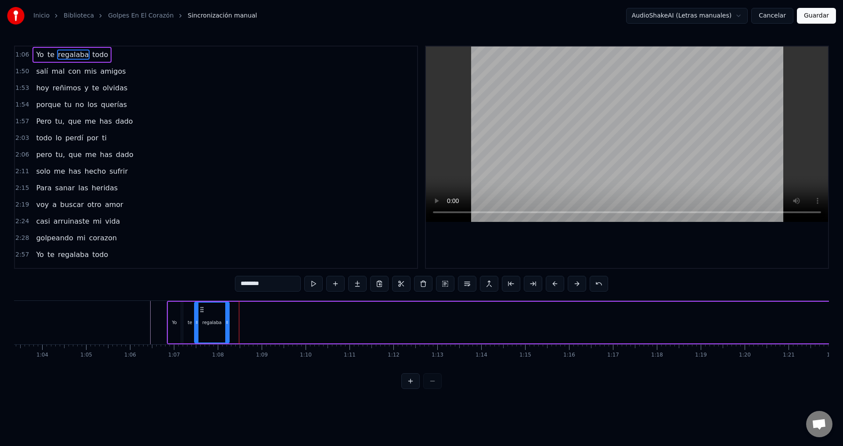
drag, startPoint x: 615, startPoint y: 321, endPoint x: 227, endPoint y: 342, distance: 388.2
click at [227, 342] on div at bounding box center [227, 323] width 4 height 40
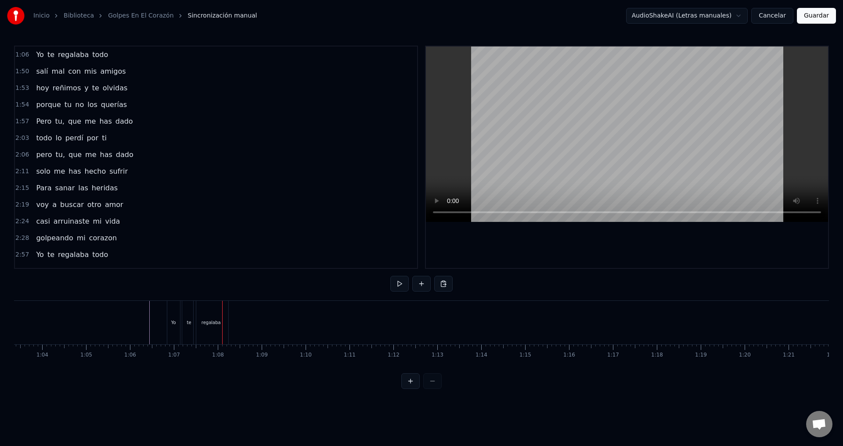
click at [178, 326] on div "Yo" at bounding box center [173, 322] width 13 height 43
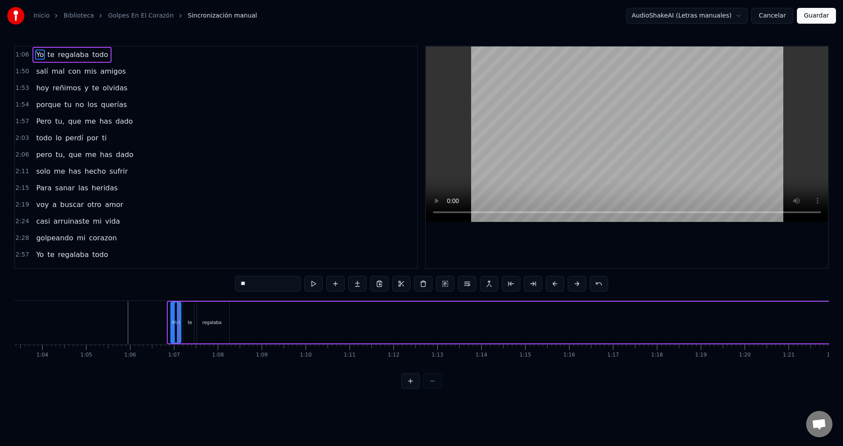
click at [173, 326] on div at bounding box center [173, 323] width 4 height 40
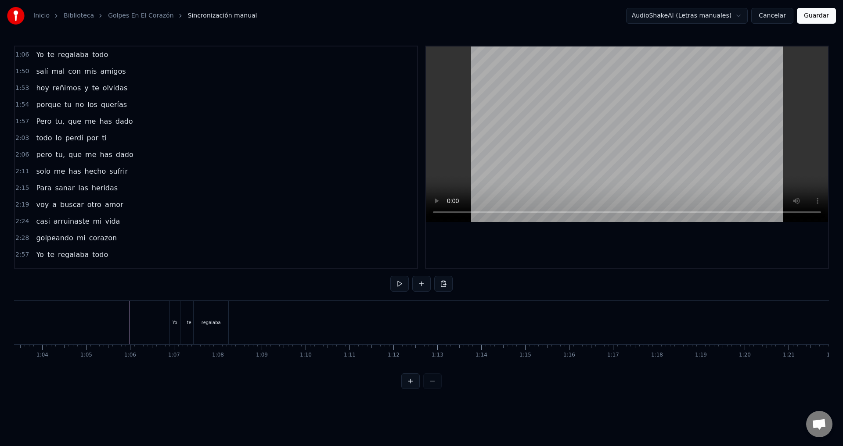
click at [562, 324] on div "Yo te regalaba todo" at bounding box center [758, 322] width 1178 height 43
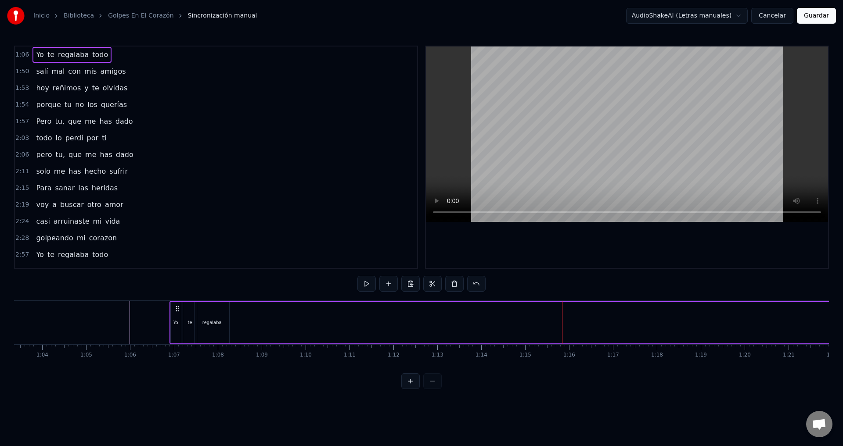
click at [429, 383] on div at bounding box center [421, 382] width 40 height 16
click at [430, 387] on div at bounding box center [421, 382] width 40 height 16
click at [428, 363] on div "Yo te regalaba todo salí mal con mis amigos [DATE] reñimos y te olvidas porque …" at bounding box center [421, 334] width 815 height 66
click at [433, 385] on div at bounding box center [421, 382] width 40 height 16
click at [431, 389] on div at bounding box center [421, 382] width 40 height 16
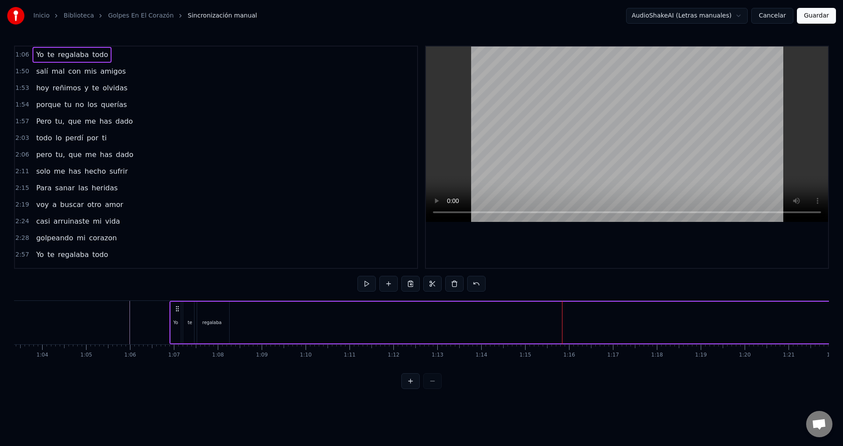
drag, startPoint x: 735, startPoint y: 328, endPoint x: 655, endPoint y: 331, distance: 80.4
click at [651, 333] on div "Yo te regalaba todo" at bounding box center [758, 322] width 1178 height 43
drag, startPoint x: 697, startPoint y: 317, endPoint x: 614, endPoint y: 314, distance: 82.6
click at [584, 314] on div "Yo te regalaba todo" at bounding box center [758, 322] width 1178 height 43
click at [766, 321] on div "Yo te regalaba todo" at bounding box center [758, 322] width 1178 height 43
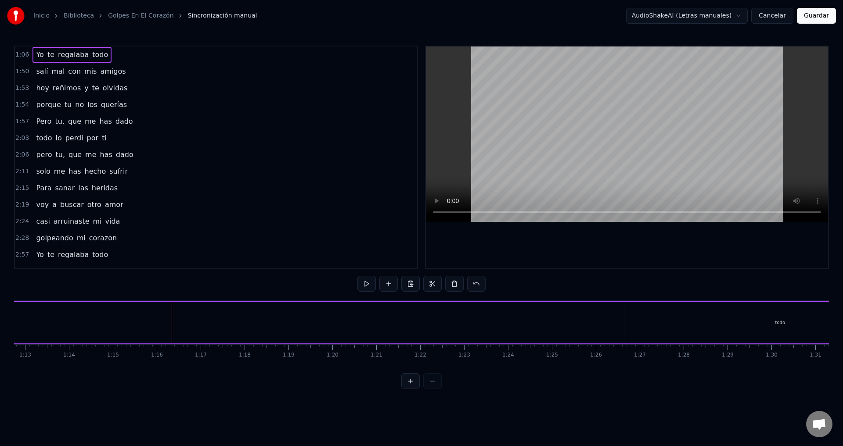
scroll to position [0, 3281]
drag, startPoint x: 648, startPoint y: 320, endPoint x: 493, endPoint y: 324, distance: 155.5
click at [491, 324] on div "Yo te regalaba todo" at bounding box center [258, 322] width 1178 height 43
click at [568, 323] on div "todo" at bounding box center [692, 323] width 308 height 42
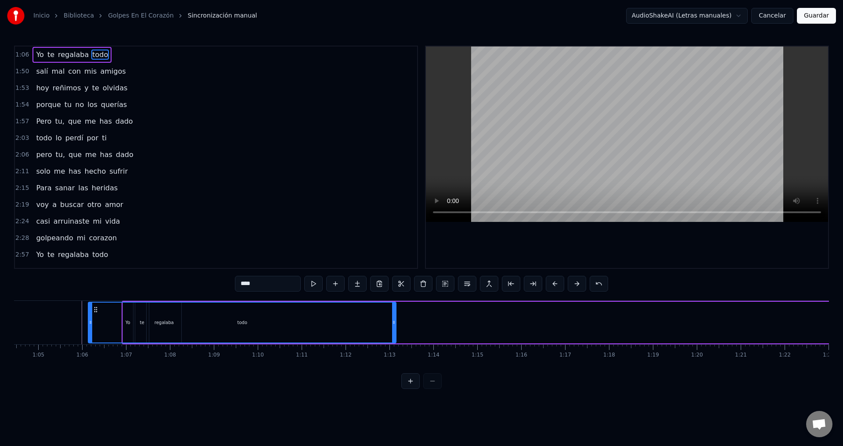
scroll to position [0, 2815]
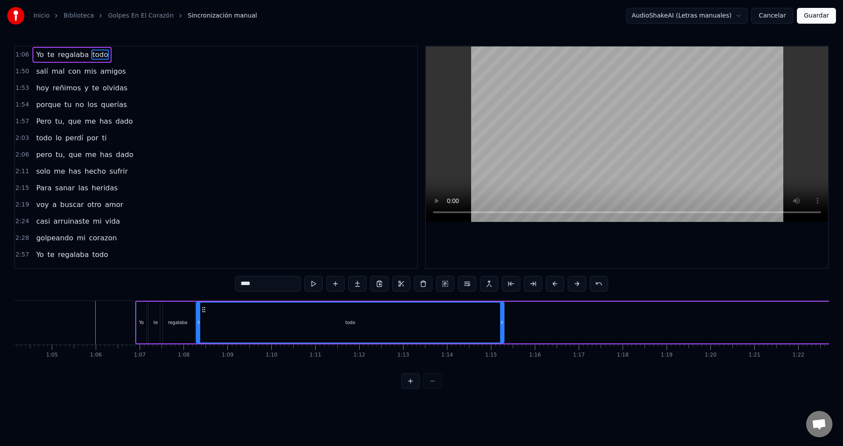
drag, startPoint x: 546, startPoint y: 308, endPoint x: 205, endPoint y: 344, distance: 343.0
click at [205, 344] on div "Yo te regalaba todo" at bounding box center [724, 322] width 1178 height 43
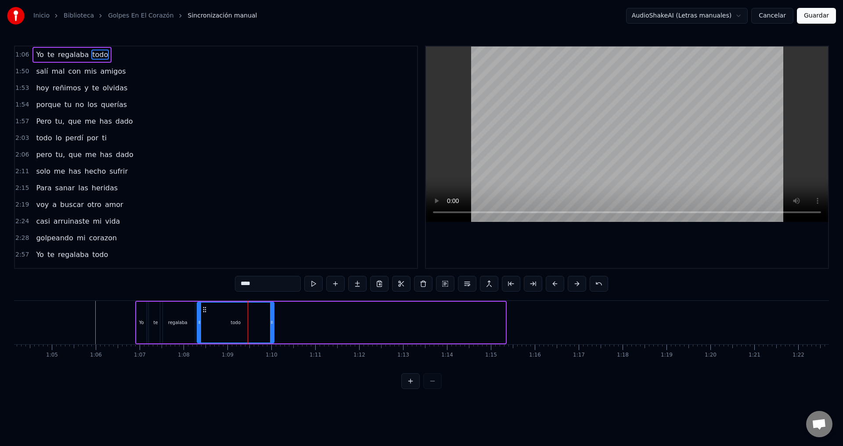
drag, startPoint x: 503, startPoint y: 321, endPoint x: 272, endPoint y: 345, distance: 232.1
click at [272, 345] on div "Yo te regalaba todo salí mal con mis amigos [DATE] reñimos y te olvidas porque …" at bounding box center [421, 334] width 815 height 66
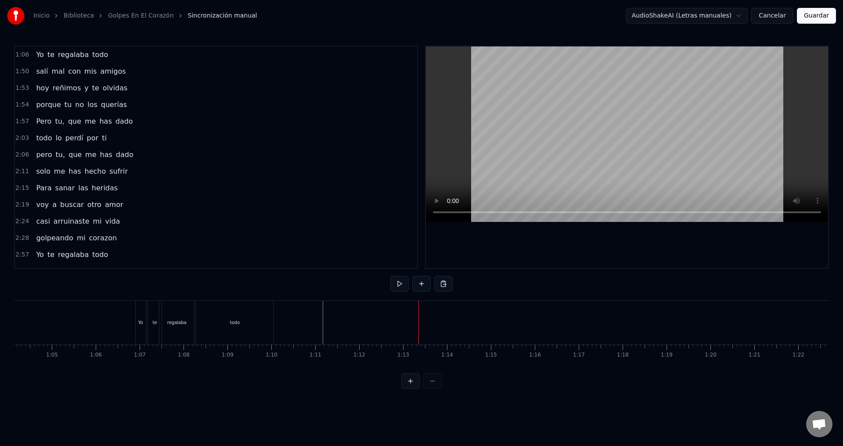
click at [430, 389] on div at bounding box center [421, 382] width 40 height 16
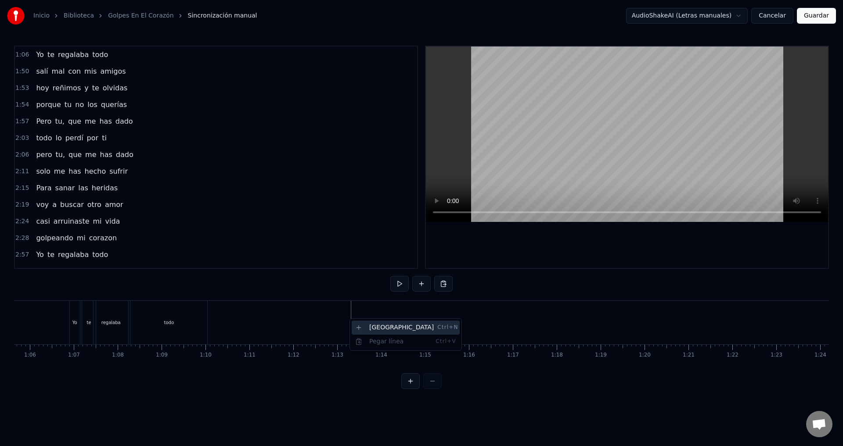
click at [369, 330] on div "Nueva línea Ctrl+N" at bounding box center [406, 328] width 108 height 14
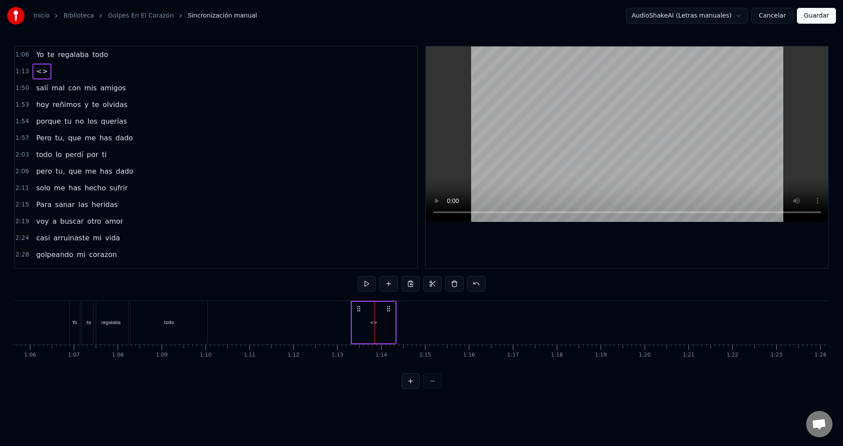
click at [234, 293] on div "1:[DEMOGRAPHIC_DATA] te regalaba todo 1:13 <> 1:50 salí mal con mis amigos 1:53…" at bounding box center [421, 218] width 815 height 344
click at [357, 302] on div "<>" at bounding box center [372, 322] width 43 height 43
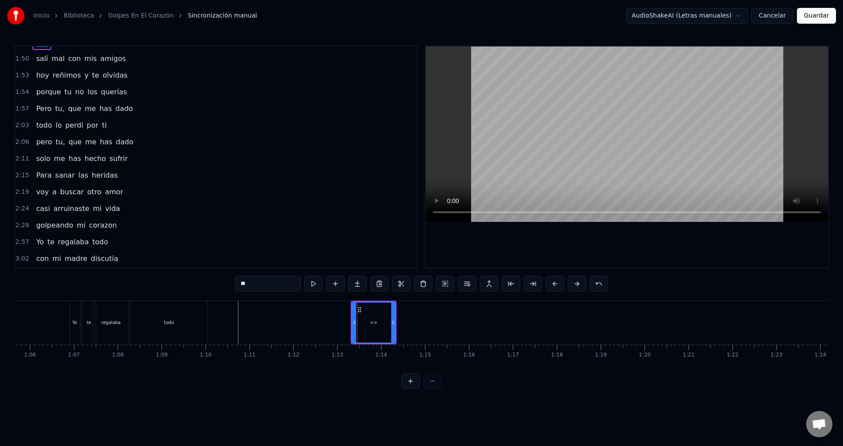
scroll to position [0, 0]
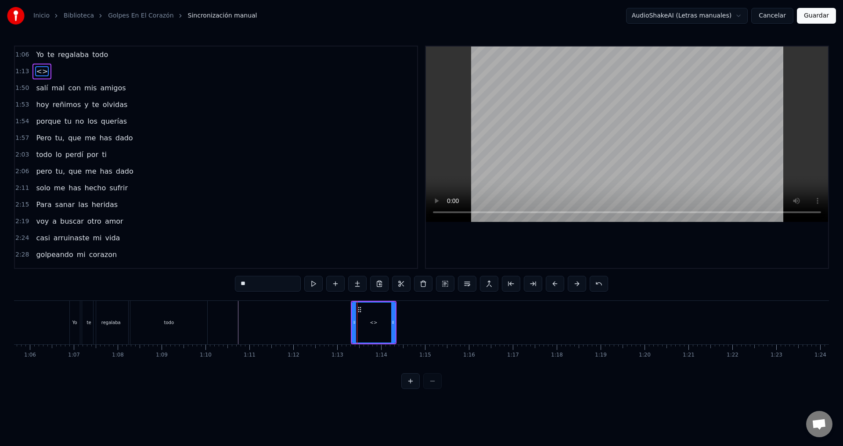
click at [782, 18] on button "Cancelar" at bounding box center [772, 16] width 42 height 16
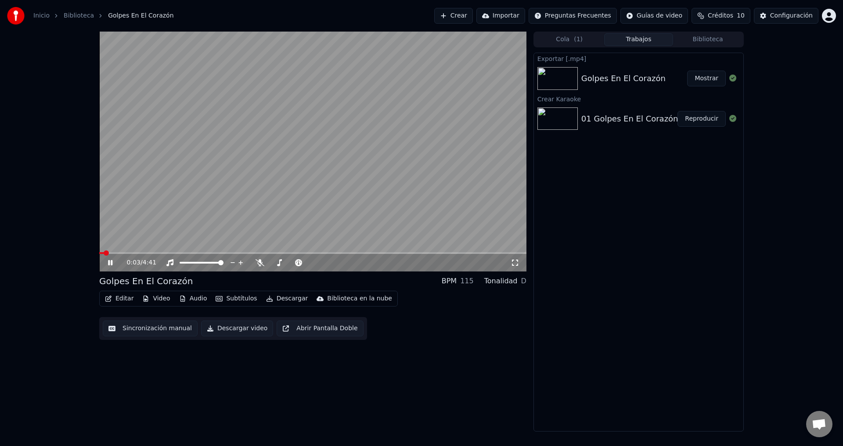
click at [619, 113] on div "01 Golpes En El Corazón (Live At MTV [GEOGRAPHIC_DATA], [GEOGRAPHIC_DATA])" at bounding box center [744, 119] width 326 height 12
click at [469, 12] on button "Crear" at bounding box center [453, 16] width 39 height 16
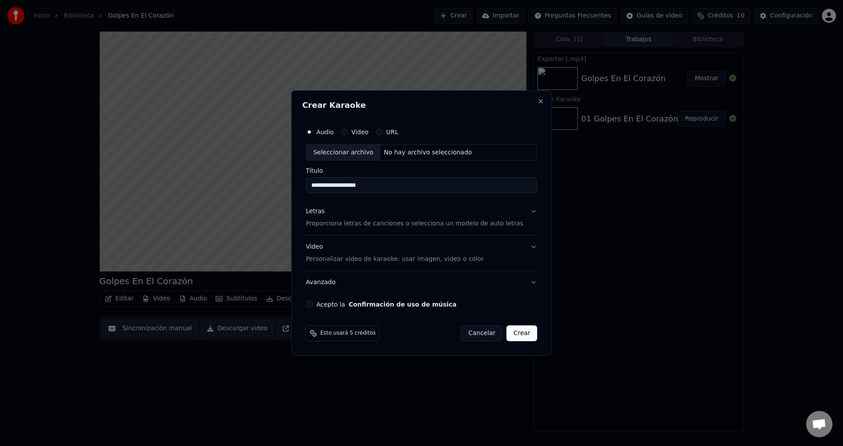
type input "**********"
click at [338, 222] on p "Proporciona letras de canciones o selecciona un modelo de auto letras" at bounding box center [414, 224] width 217 height 9
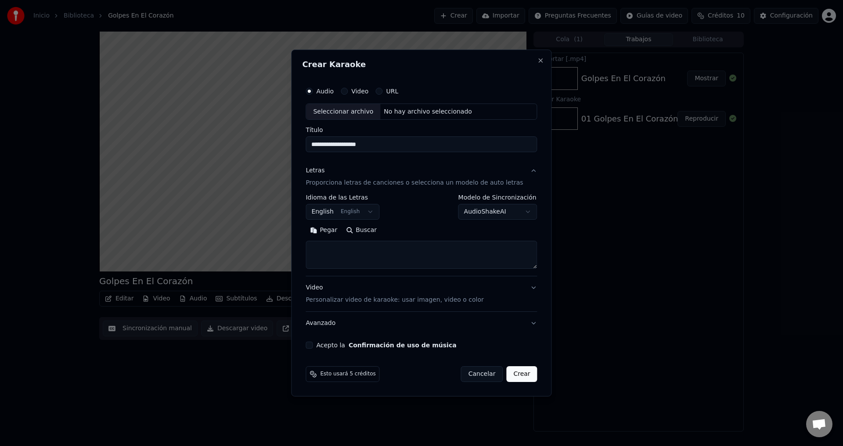
click at [347, 255] on textarea at bounding box center [421, 255] width 231 height 28
paste textarea "**********"
click at [391, 256] on textarea "**********" at bounding box center [411, 255] width 210 height 28
drag, startPoint x: 364, startPoint y: 244, endPoint x: 360, endPoint y: 237, distance: 8.1
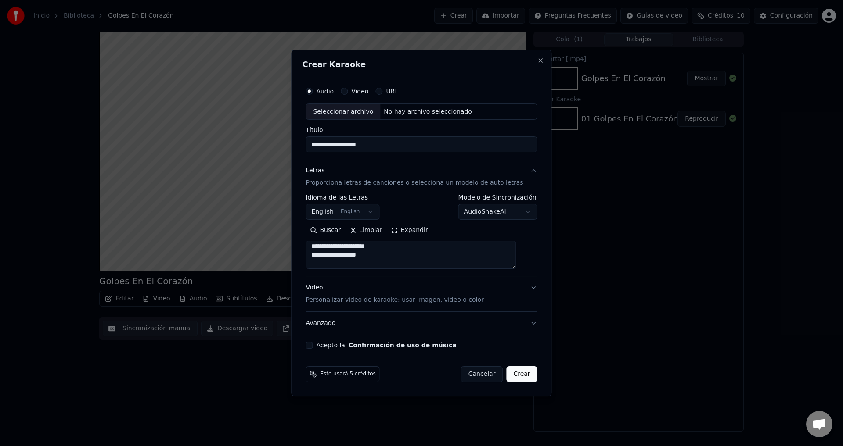
click at [394, 264] on textarea "**********" at bounding box center [411, 255] width 210 height 28
drag, startPoint x: 322, startPoint y: 255, endPoint x: 381, endPoint y: 254, distance: 59.7
click at [381, 254] on textarea "**********" at bounding box center [411, 255] width 210 height 28
click at [354, 257] on textarea "**********" at bounding box center [411, 255] width 210 height 28
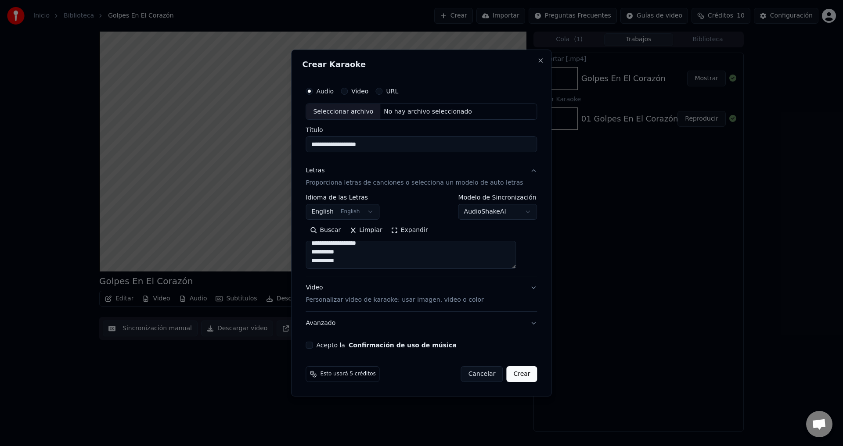
click at [384, 248] on textarea "**********" at bounding box center [411, 255] width 210 height 28
paste textarea "**********"
drag, startPoint x: 352, startPoint y: 265, endPoint x: 314, endPoint y: 249, distance: 41.1
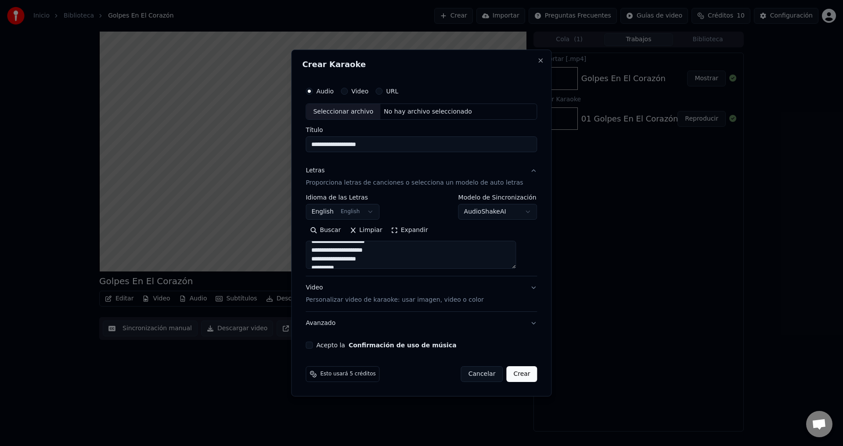
click at [314, 249] on div "**********" at bounding box center [421, 216] width 238 height 274
click at [371, 264] on textarea "**********" at bounding box center [411, 255] width 210 height 28
click at [354, 264] on textarea "**********" at bounding box center [411, 255] width 210 height 28
drag, startPoint x: 350, startPoint y: 264, endPoint x: 321, endPoint y: 259, distance: 29.4
click at [321, 259] on textarea "**********" at bounding box center [411, 255] width 210 height 28
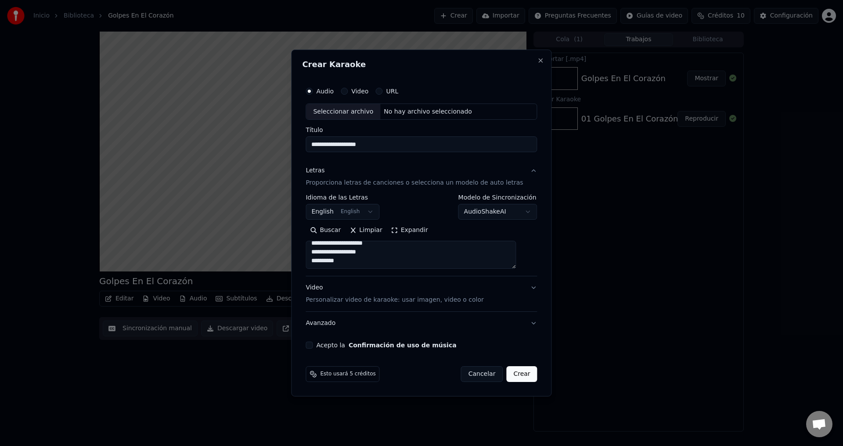
scroll to position [410, 0]
type textarea "**********"
click at [406, 302] on p "Personalizar video de karaoke: usar imagen, video o color" at bounding box center [395, 300] width 178 height 9
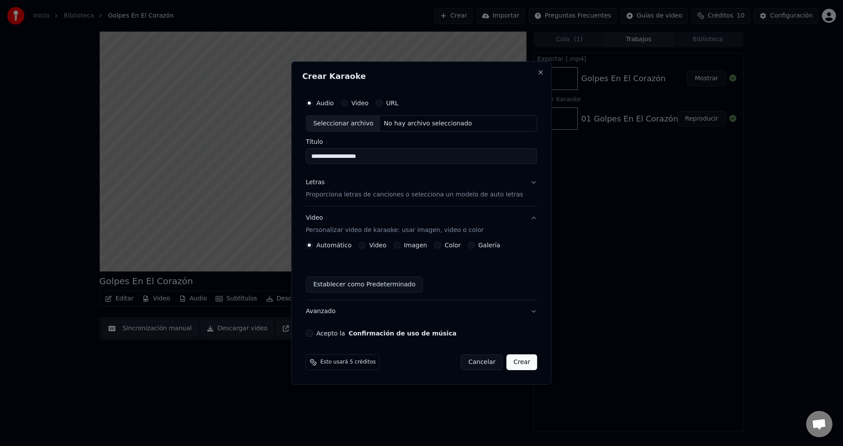
click at [412, 247] on label "Imagen" at bounding box center [415, 245] width 23 height 6
click at [400, 247] on button "Imagen" at bounding box center [396, 245] width 7 height 7
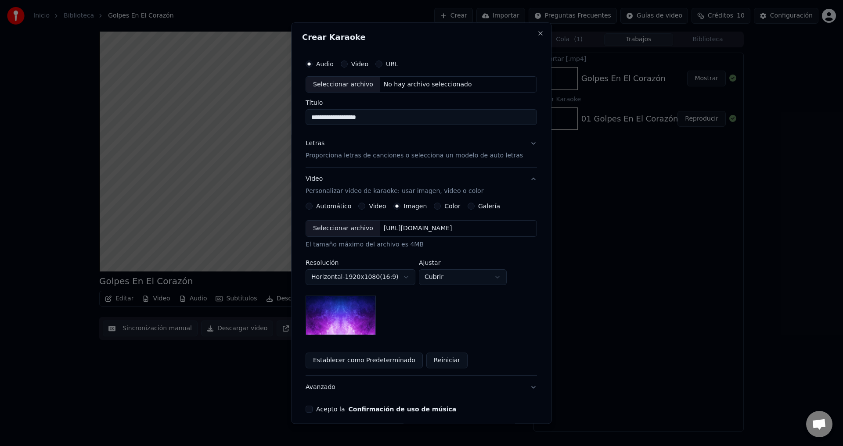
click at [327, 228] on div "Seleccionar archivo" at bounding box center [343, 229] width 74 height 16
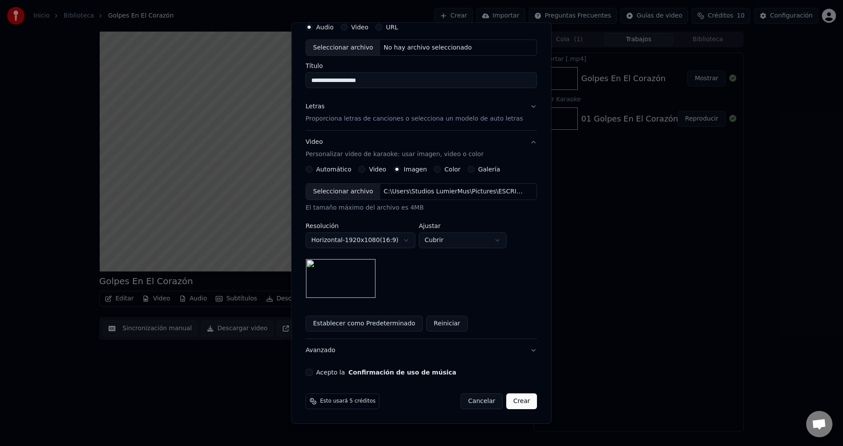
click at [507, 404] on button "Crear" at bounding box center [521, 402] width 31 height 16
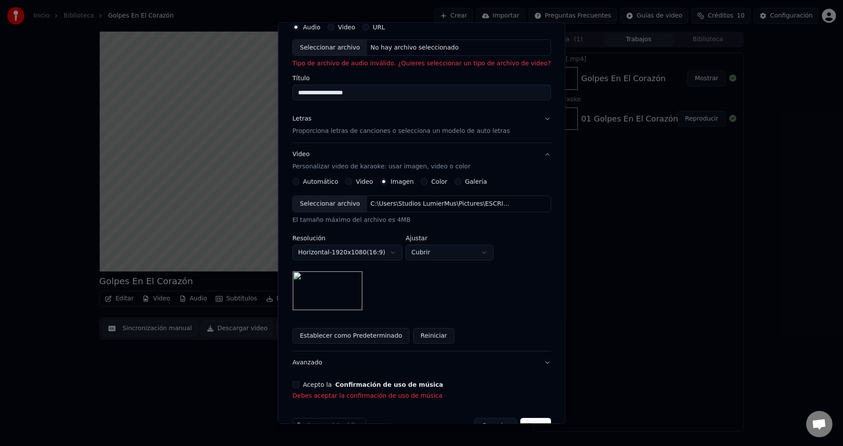
click at [314, 387] on label "Acepto la Confirmación de uso de música" at bounding box center [373, 385] width 140 height 6
click at [299, 387] on button "Acepto la Confirmación de uso de música" at bounding box center [295, 385] width 7 height 7
click at [520, 413] on button "Crear" at bounding box center [535, 414] width 31 height 16
click at [520, 416] on button "Crear" at bounding box center [535, 414] width 31 height 16
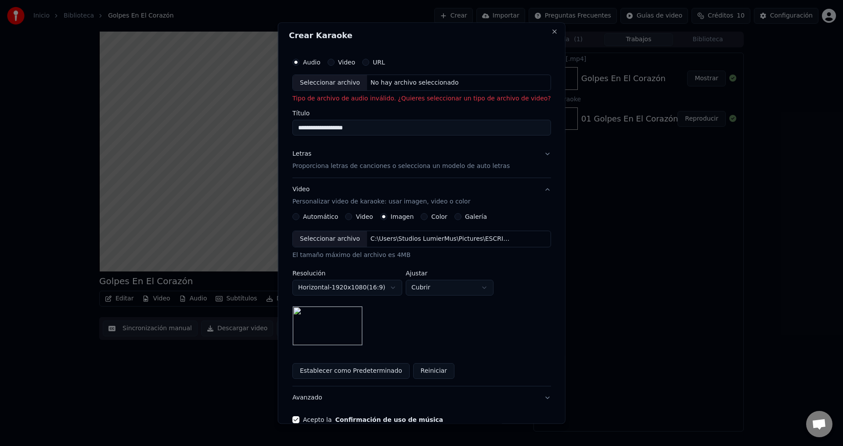
scroll to position [0, 0]
click at [341, 91] on div "Seleccionar archivo" at bounding box center [330, 85] width 74 height 16
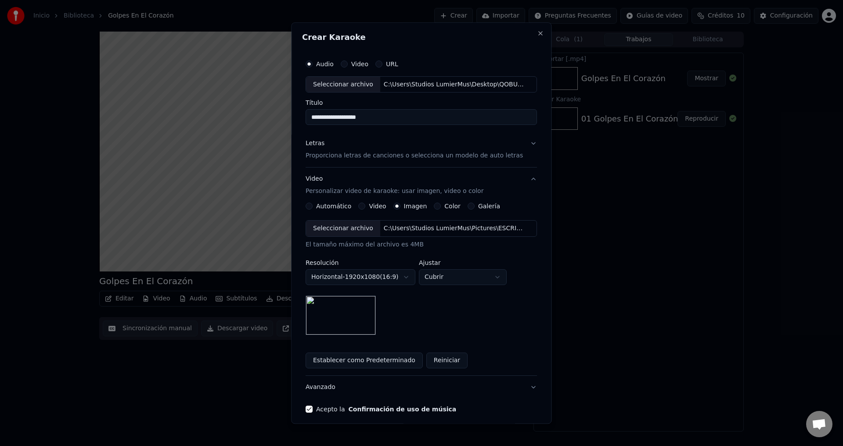
type input "**********"
click at [449, 321] on div "**********" at bounding box center [421, 278] width 231 height 115
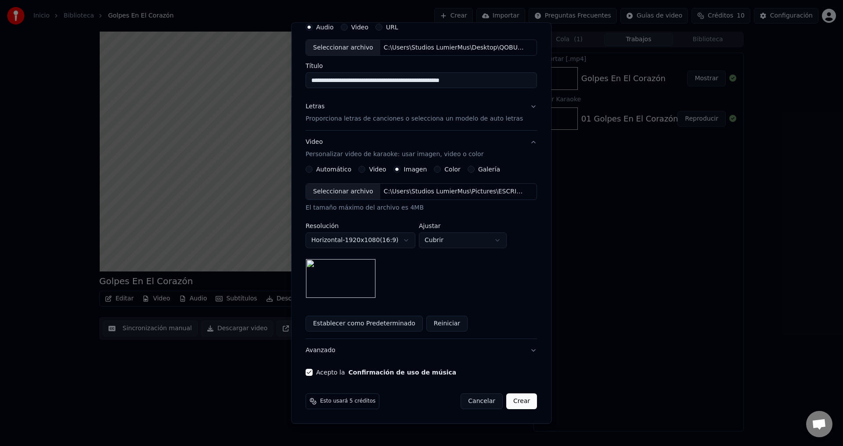
click at [511, 397] on button "Crear" at bounding box center [521, 402] width 31 height 16
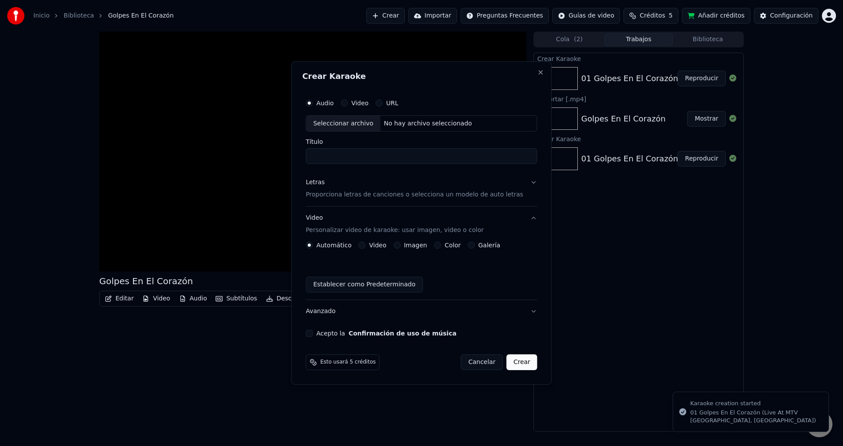
scroll to position [0, 0]
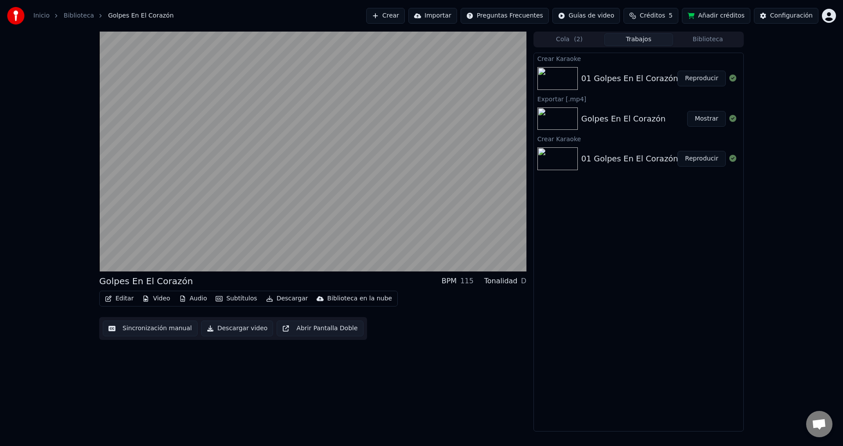
click at [557, 79] on img at bounding box center [557, 78] width 40 height 23
click at [633, 86] on div "01 Golpes En El Corazón (Live At MTV [GEOGRAPHIC_DATA], [GEOGRAPHIC_DATA]) Repr…" at bounding box center [638, 79] width 209 height 30
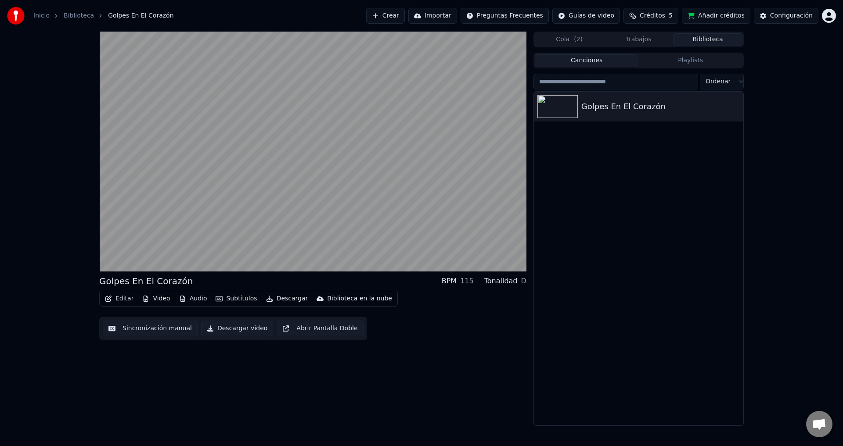
click at [719, 43] on button "Biblioteca" at bounding box center [707, 39] width 69 height 13
click at [733, 110] on icon "button" at bounding box center [735, 106] width 9 height 7
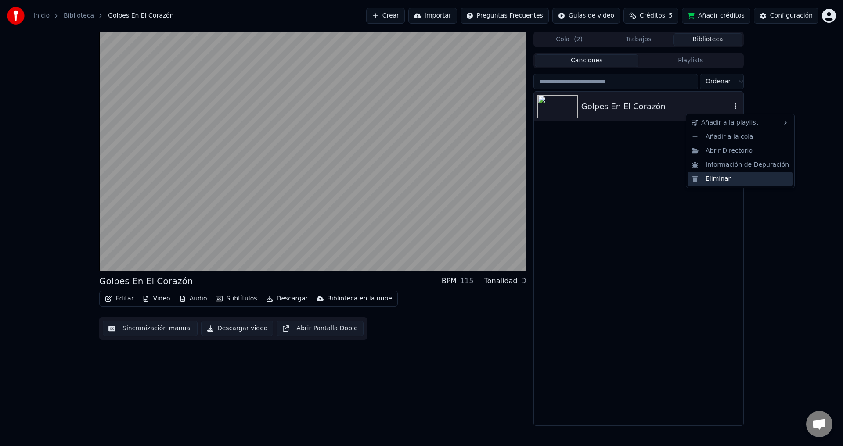
click at [736, 182] on div "Eliminar" at bounding box center [740, 179] width 104 height 14
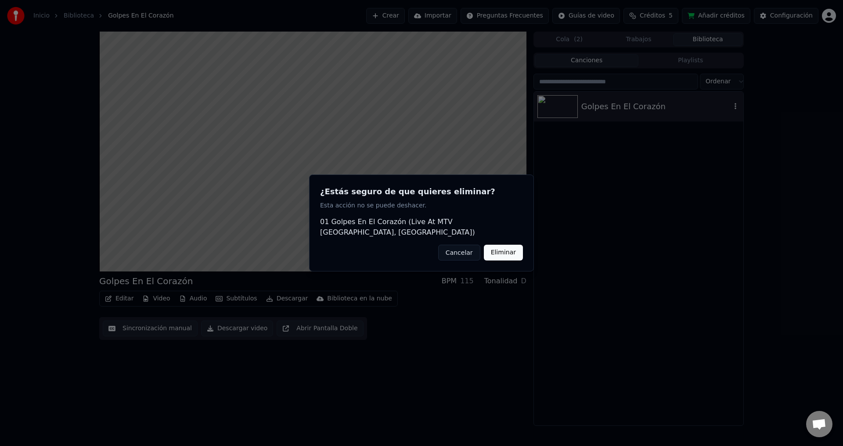
click at [512, 254] on button "Eliminar" at bounding box center [503, 253] width 39 height 16
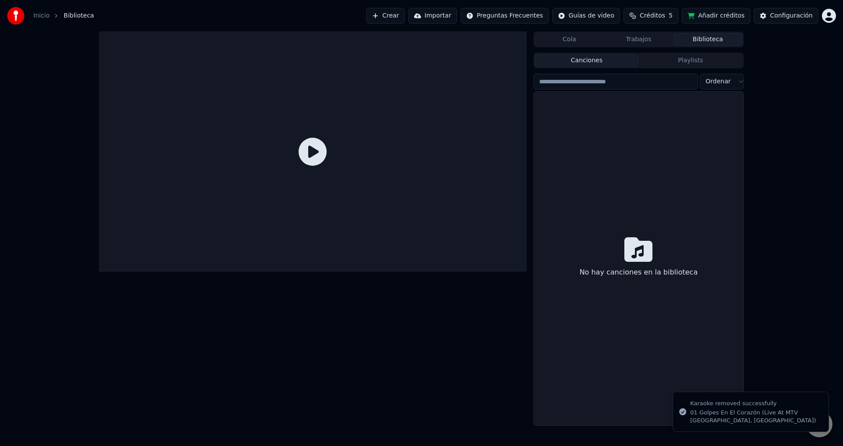
click at [726, 14] on button "Añadir créditos" at bounding box center [716, 16] width 68 height 16
click at [648, 12] on button "Créditos 5" at bounding box center [650, 16] width 55 height 16
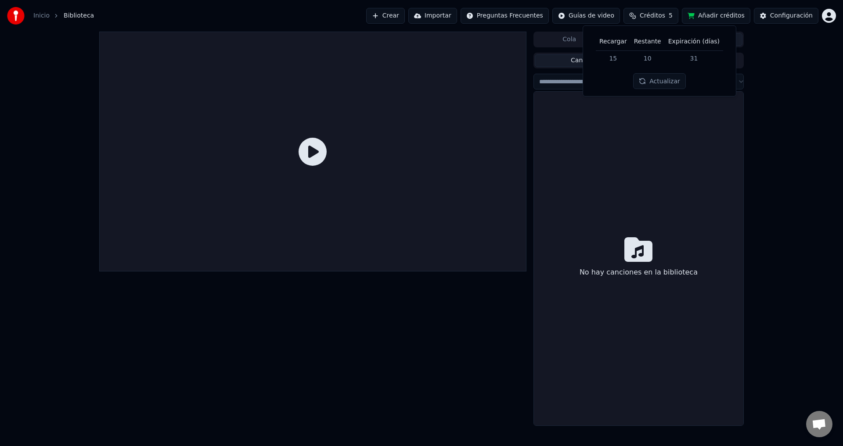
click at [656, 83] on button "Actualizar" at bounding box center [659, 81] width 52 height 16
click at [665, 163] on div "No hay canciones en la biblioteca" at bounding box center [638, 259] width 209 height 334
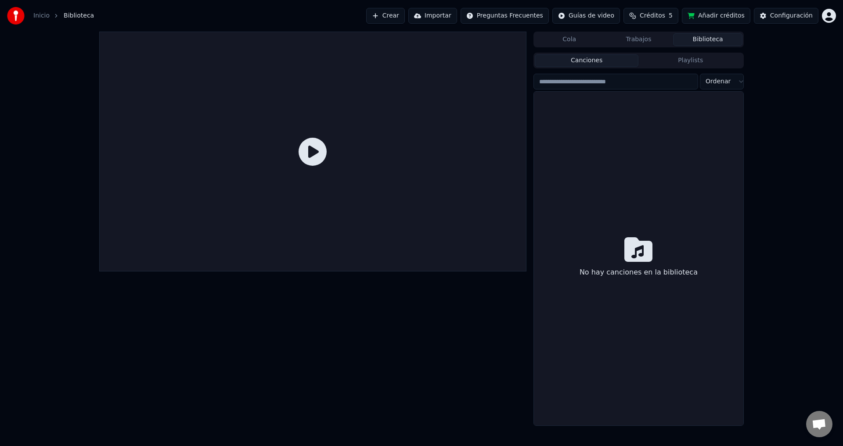
click at [405, 16] on button "Crear" at bounding box center [385, 16] width 39 height 16
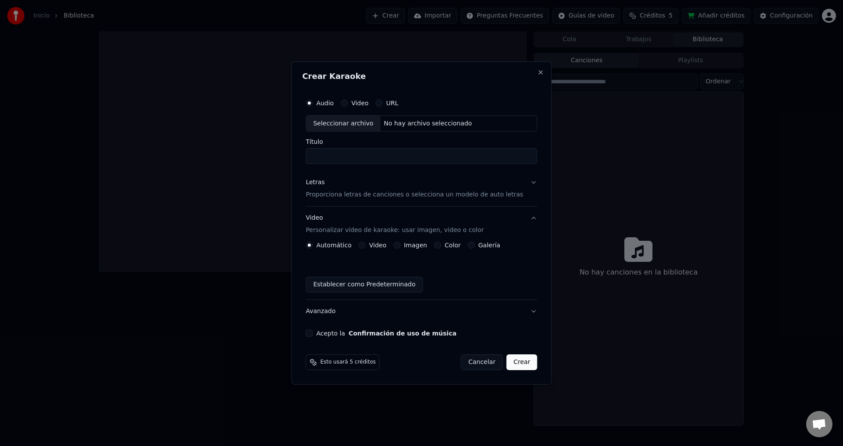
click at [369, 122] on div "Seleccionar archivo" at bounding box center [343, 124] width 74 height 16
type input "**********"
click at [400, 246] on button "Imagen" at bounding box center [396, 245] width 7 height 7
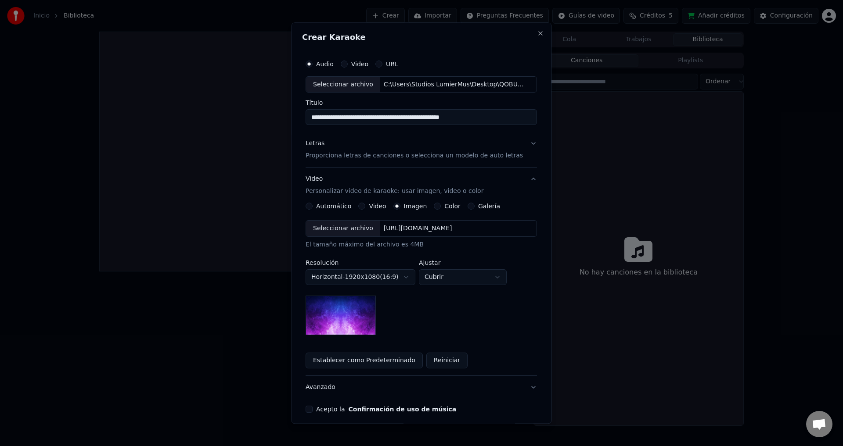
click at [342, 234] on div "Seleccionar archivo" at bounding box center [343, 229] width 74 height 16
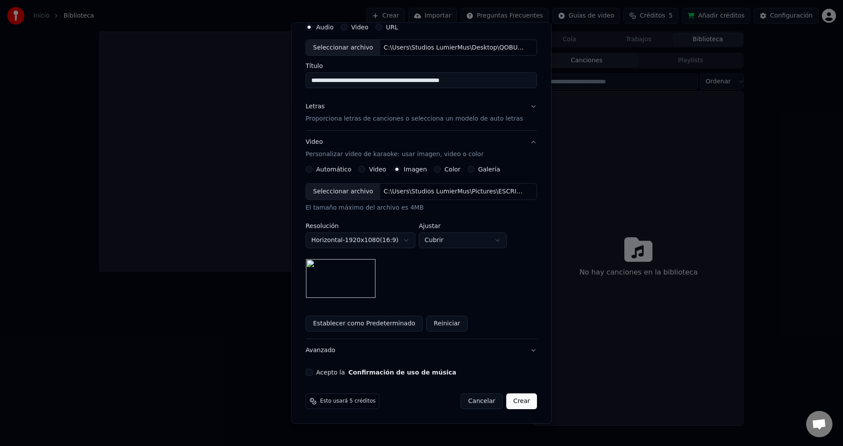
click at [313, 372] on button "Acepto la Confirmación de uso de música" at bounding box center [309, 373] width 7 height 7
click at [345, 117] on p "Proporciona letras de canciones o selecciona un modelo de auto letras" at bounding box center [414, 119] width 217 height 9
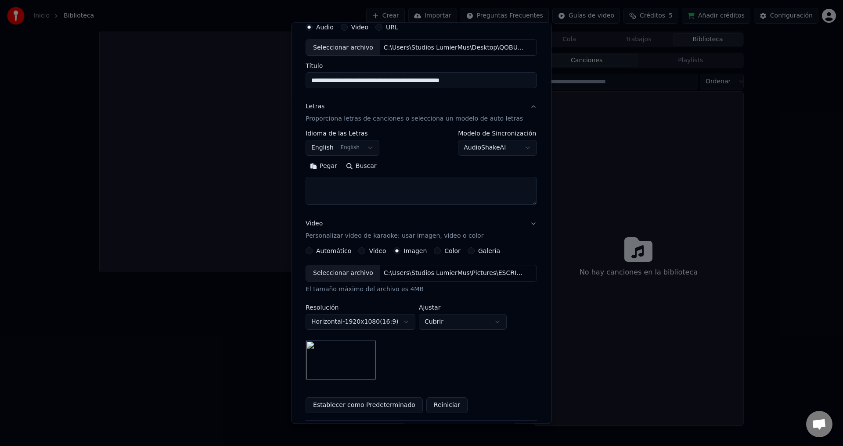
scroll to position [0, 0]
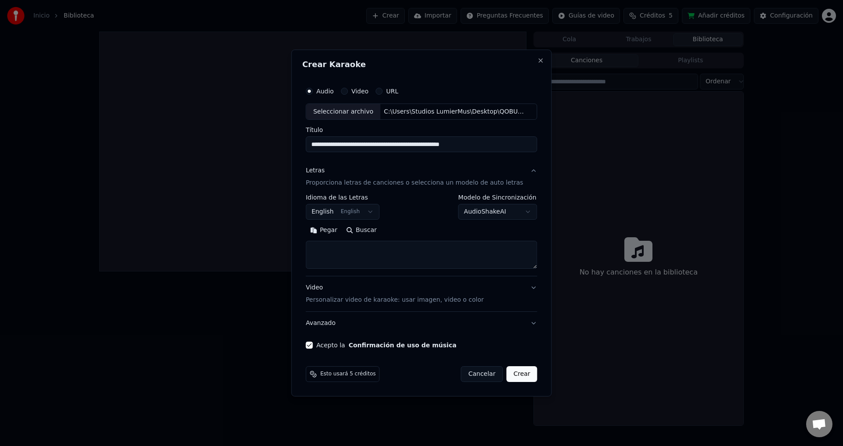
click at [355, 255] on textarea at bounding box center [421, 255] width 231 height 28
paste textarea "**********"
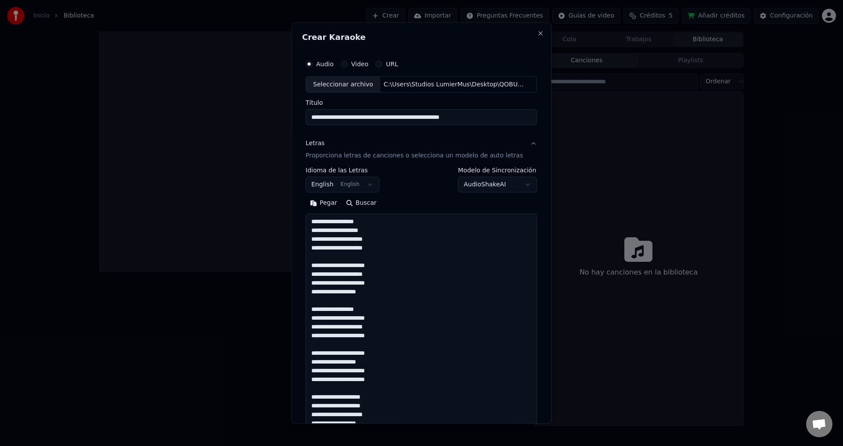
scroll to position [415, 0]
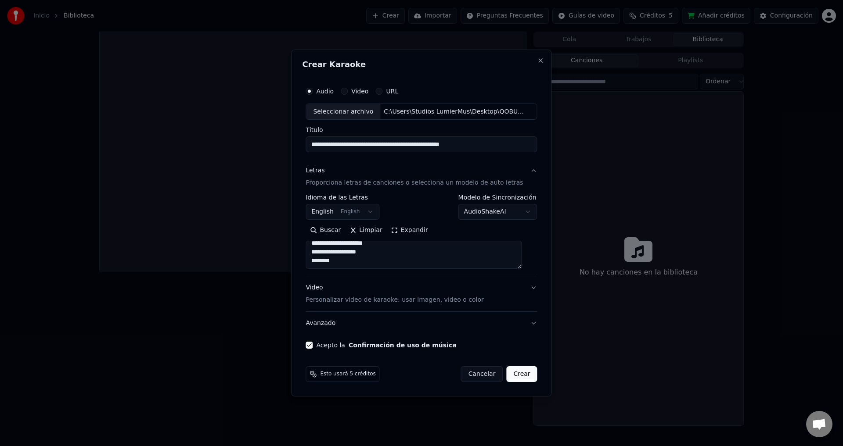
type textarea "**********"
click at [372, 212] on button "English English" at bounding box center [343, 213] width 74 height 16
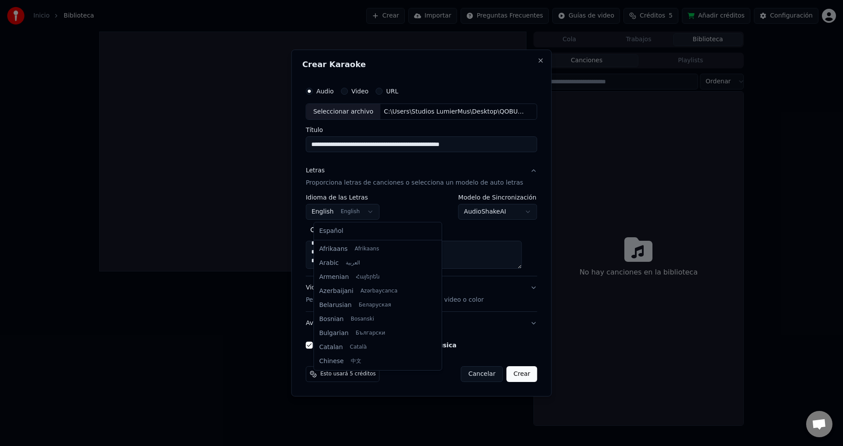
scroll to position [70, 0]
select select "**"
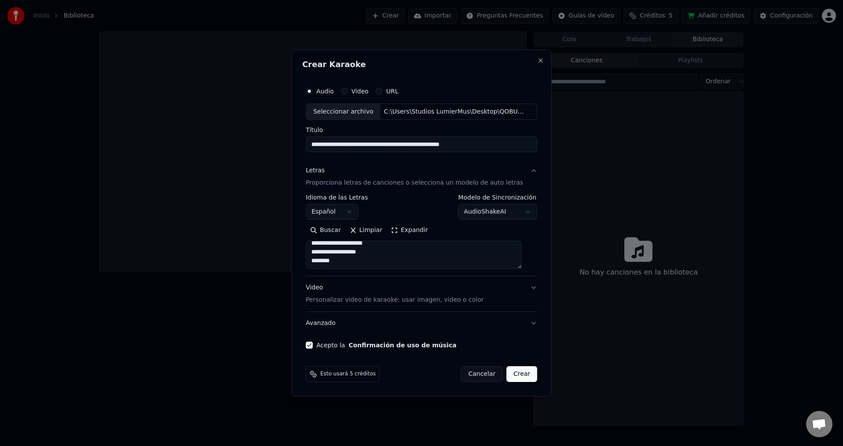
click at [514, 374] on button "Crear" at bounding box center [521, 375] width 31 height 16
select select
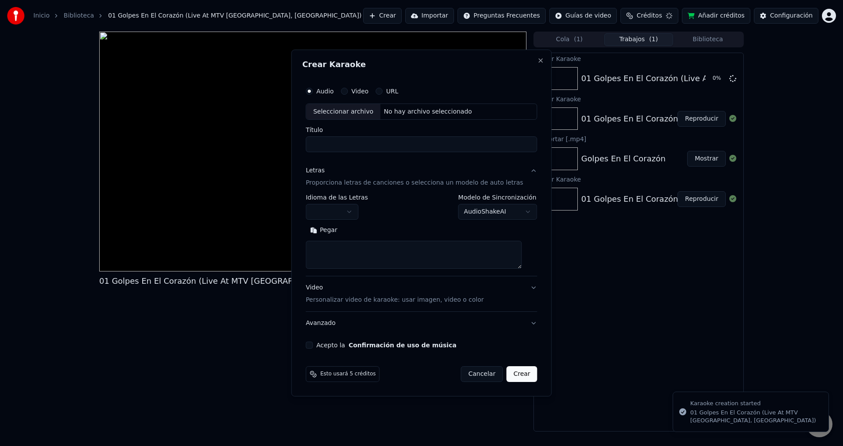
scroll to position [0, 0]
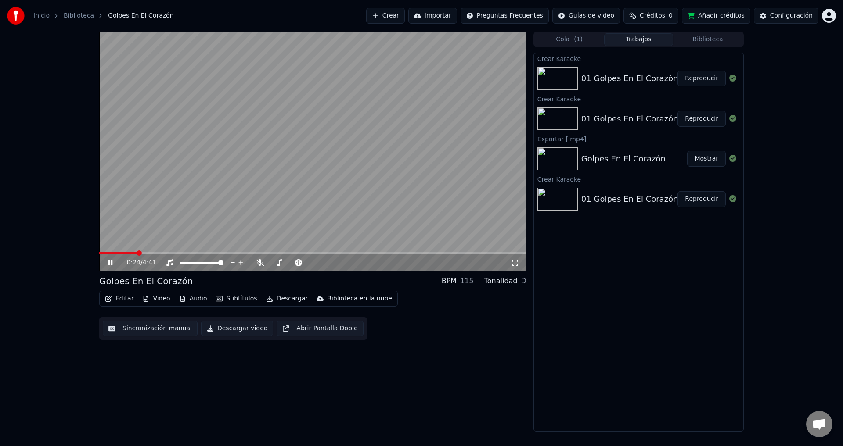
click at [151, 255] on div "0:24 / 4:41" at bounding box center [312, 263] width 427 height 18
click at [154, 252] on video at bounding box center [312, 152] width 427 height 240
click at [154, 255] on div "0:25 / 4:41" at bounding box center [312, 263] width 427 height 18
click at [154, 252] on video at bounding box center [312, 152] width 427 height 240
click at [152, 252] on span at bounding box center [312, 253] width 427 height 2
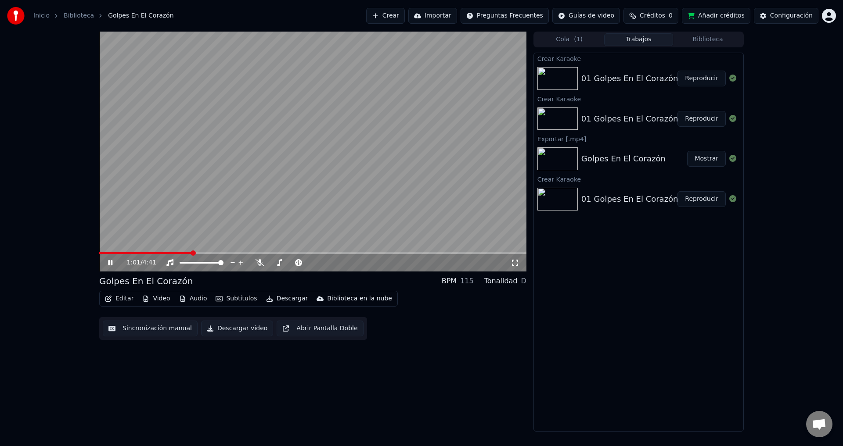
click at [192, 252] on span at bounding box center [312, 253] width 427 height 2
click at [205, 253] on span at bounding box center [312, 253] width 427 height 2
click at [202, 251] on video at bounding box center [312, 152] width 427 height 240
click at [201, 252] on div "1:13 / 4:41" at bounding box center [312, 152] width 427 height 240
click at [201, 253] on span at bounding box center [150, 253] width 102 height 2
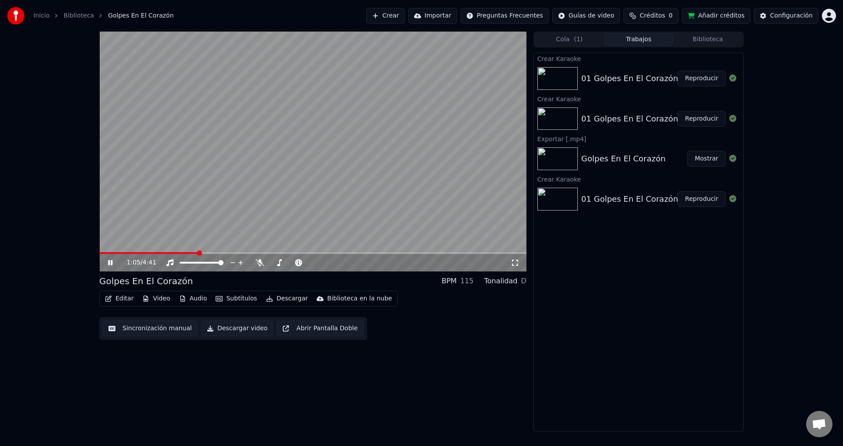
click at [197, 253] on span at bounding box center [148, 253] width 99 height 2
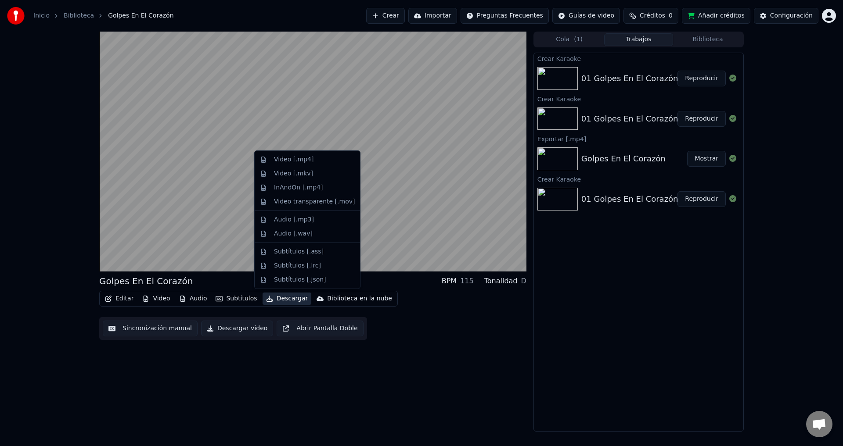
click at [289, 299] on button "Descargar" at bounding box center [286, 299] width 49 height 12
click at [313, 159] on div "Video [.mp4]" at bounding box center [314, 159] width 81 height 9
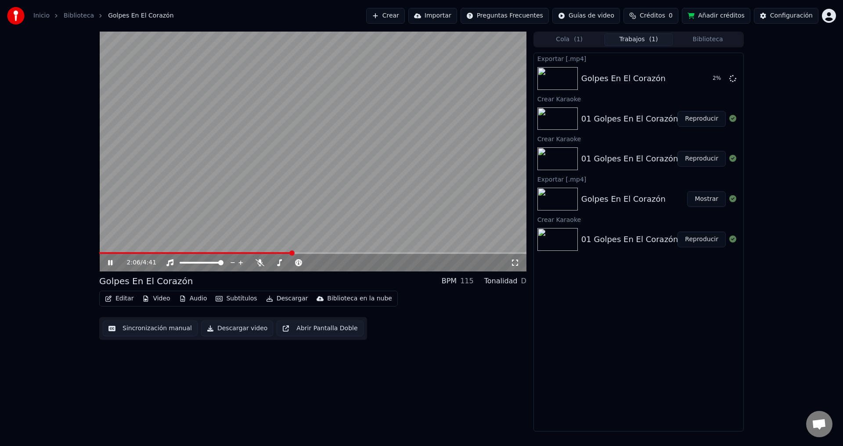
click at [295, 229] on video at bounding box center [312, 152] width 427 height 240
click at [708, 79] on button "Mostrar" at bounding box center [706, 79] width 39 height 16
click at [806, 155] on div "2:07 / 4:41 Golpes En El Corazón BPM 115 Tonalidad D Editar Video Audio Subtítu…" at bounding box center [421, 232] width 843 height 400
